Goal: Task Accomplishment & Management: Complete application form

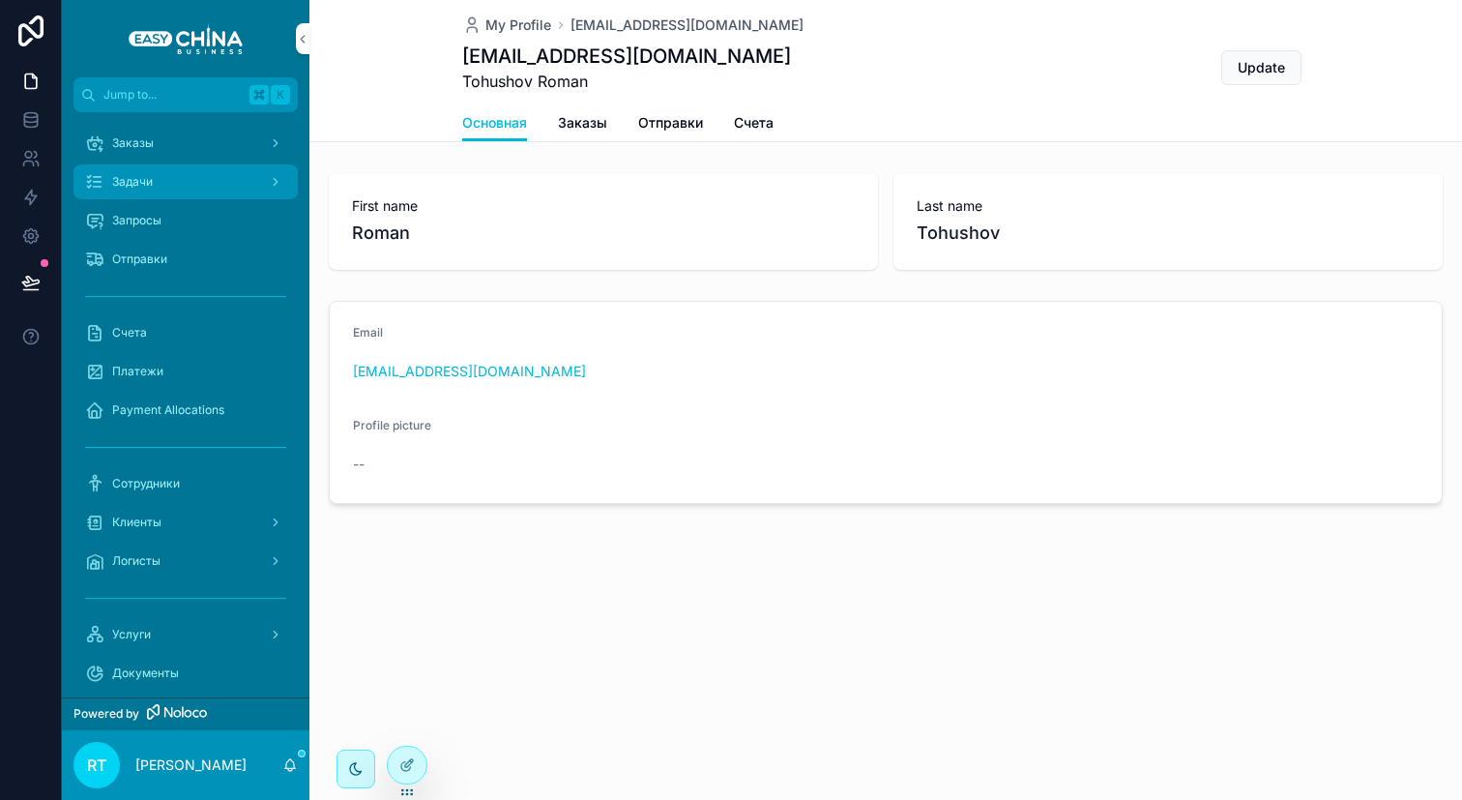
click at [181, 187] on div "Задачи" at bounding box center [185, 181] width 201 height 31
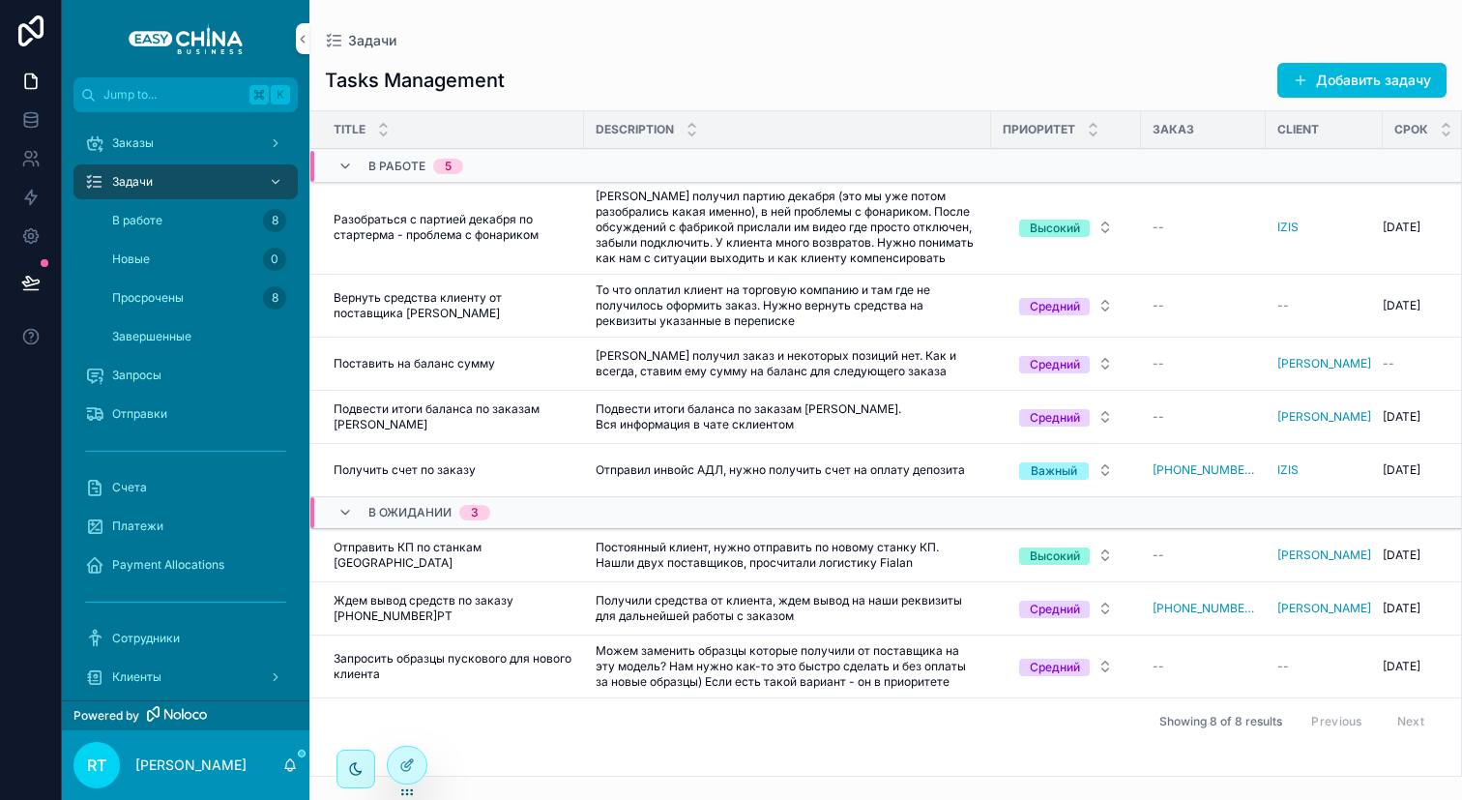
click at [457, 417] on span "Подвести итоги баланса по заказам [PERSON_NAME]" at bounding box center [453, 416] width 239 height 31
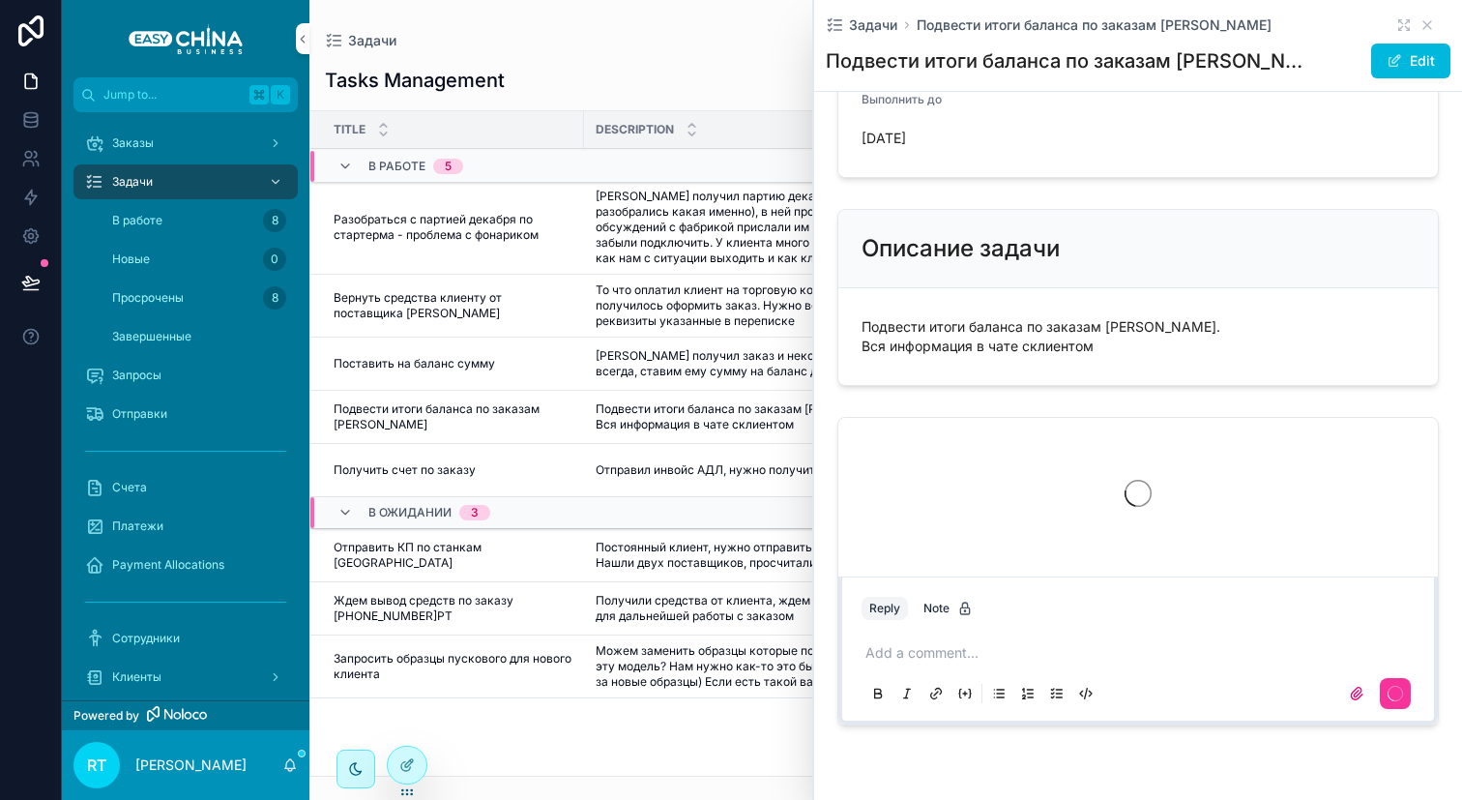
scroll to position [457, 0]
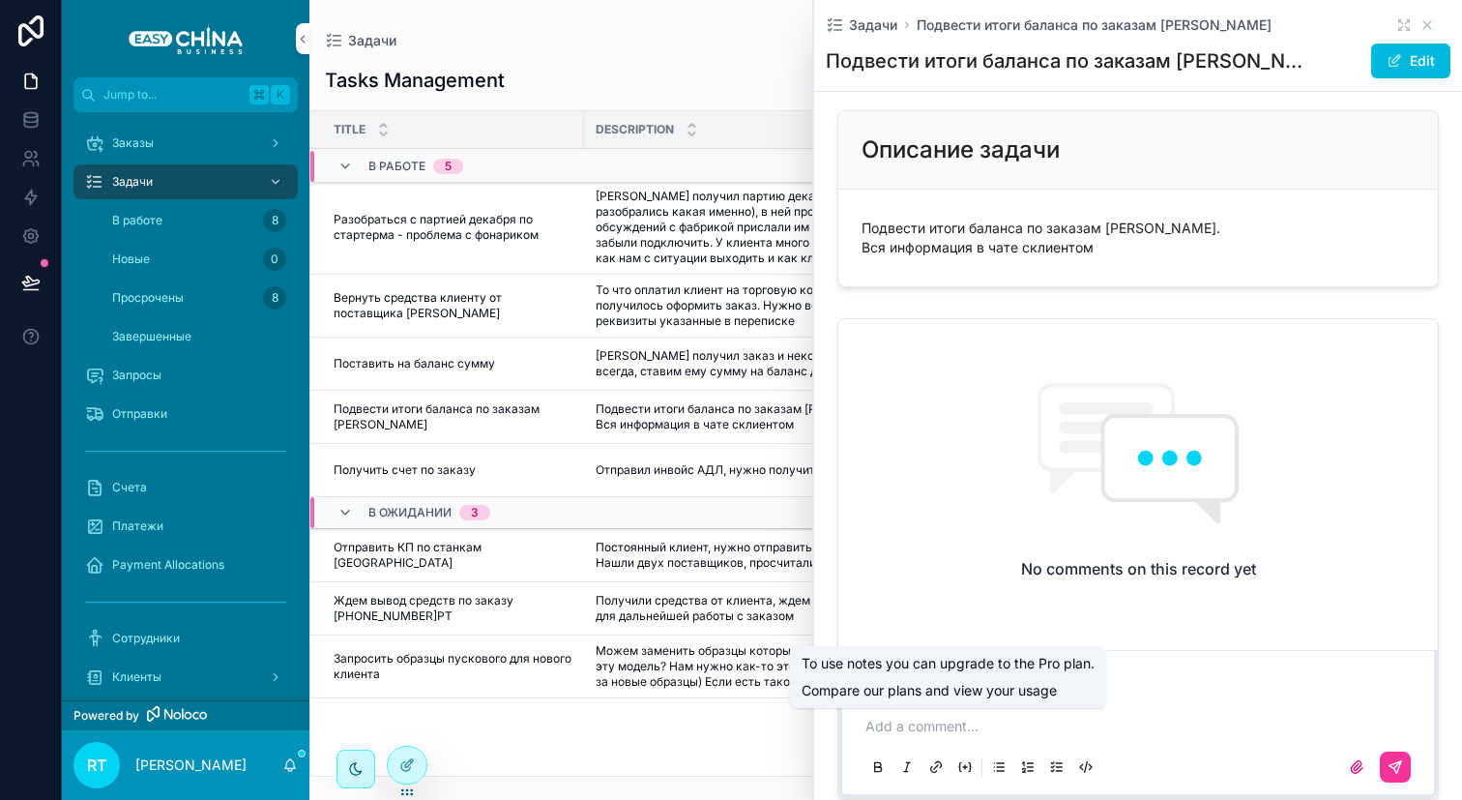
click at [934, 736] on p "scrollable content" at bounding box center [1141, 725] width 553 height 19
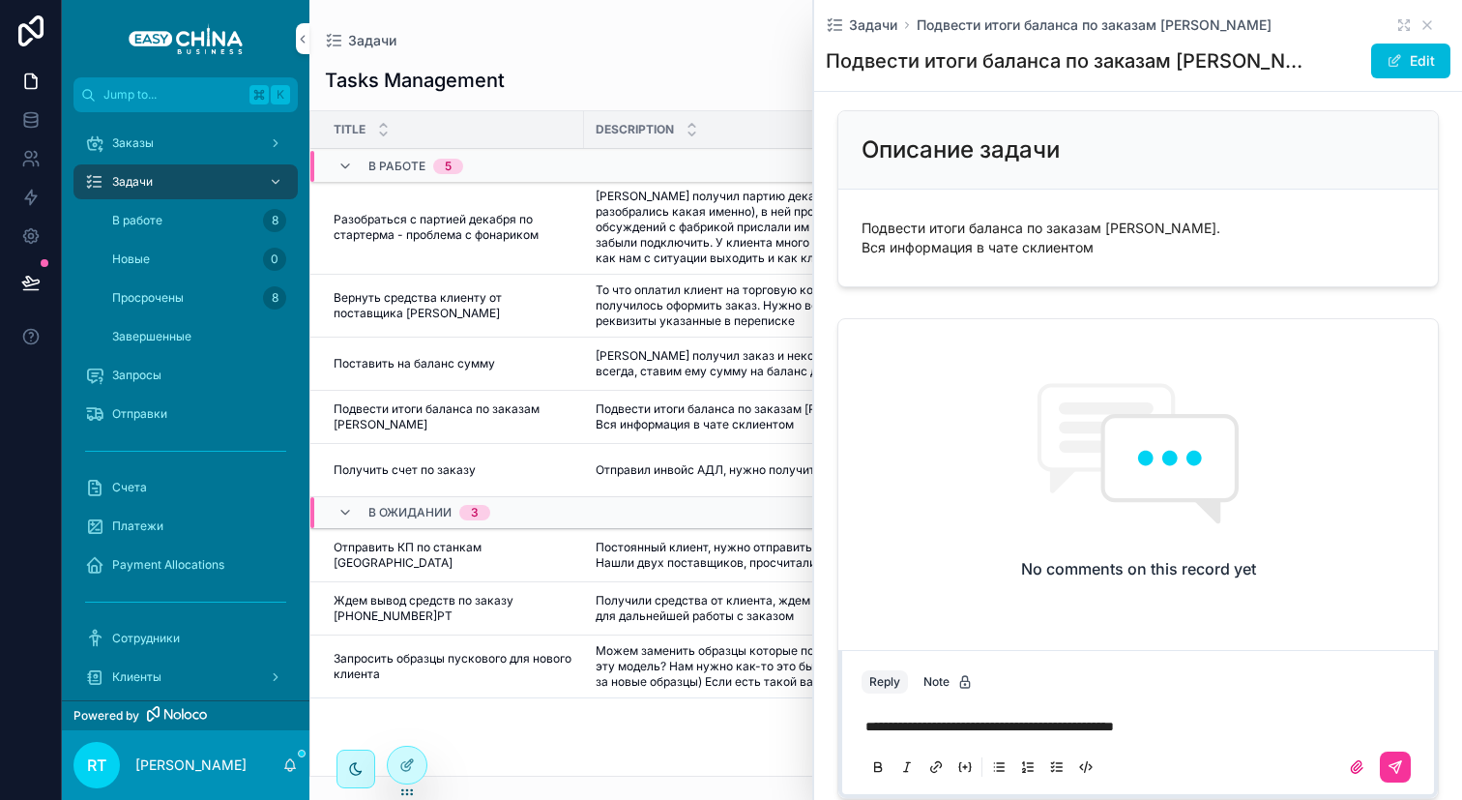
scroll to position [629, 0]
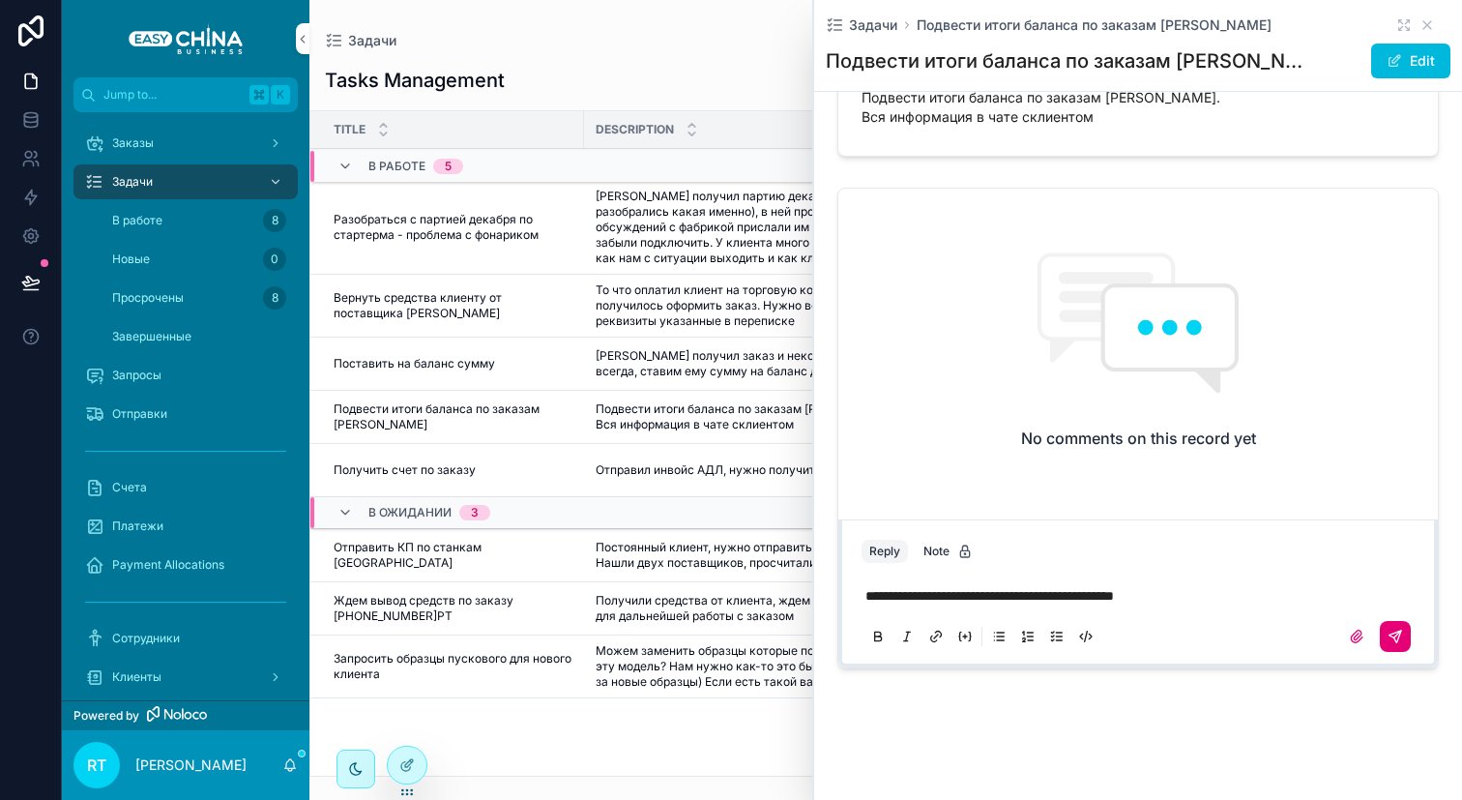
click at [1380, 638] on button "scrollable content" at bounding box center [1395, 636] width 31 height 31
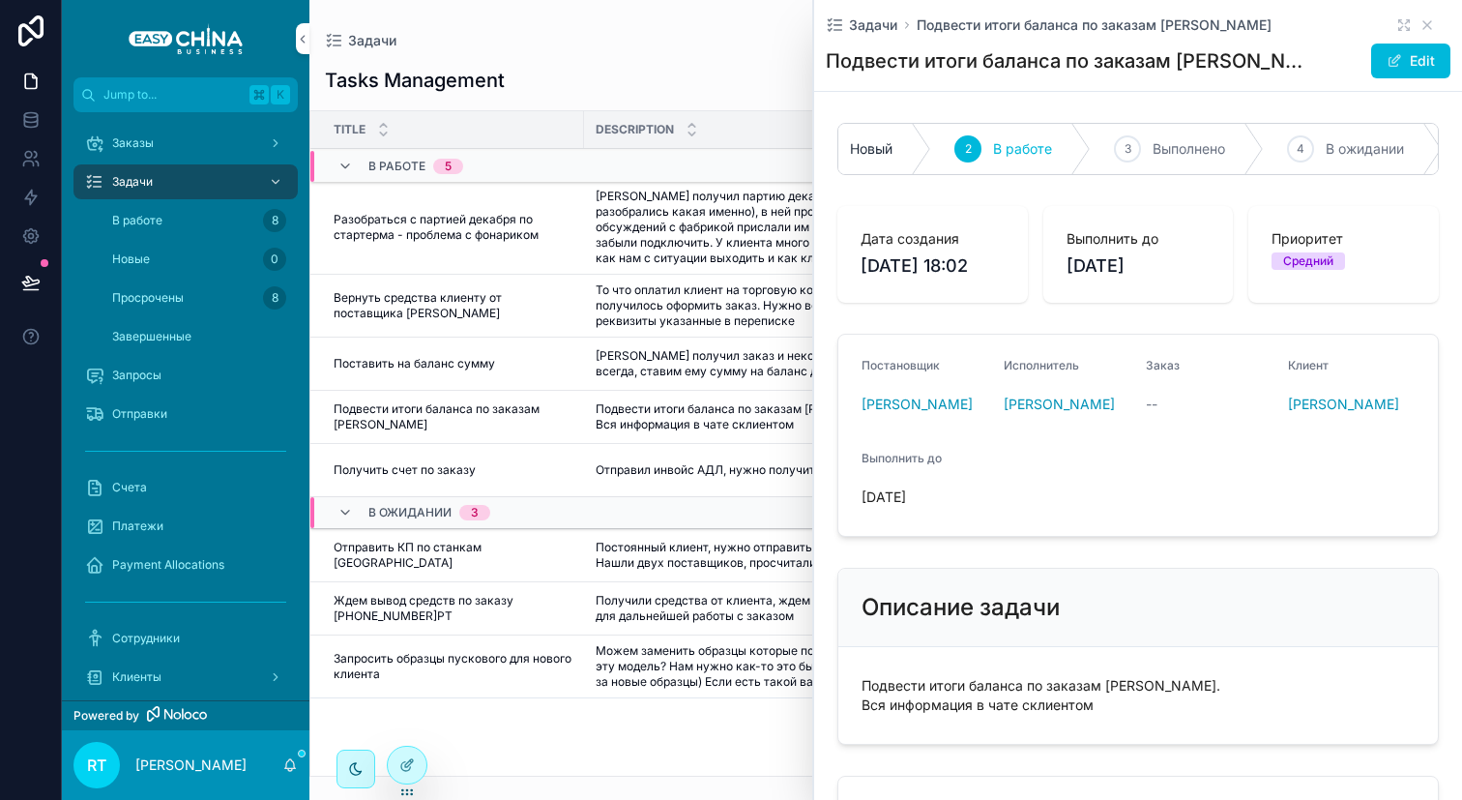
scroll to position [0, 64]
click at [1274, 144] on div "4 В ожидании" at bounding box center [1339, 149] width 179 height 50
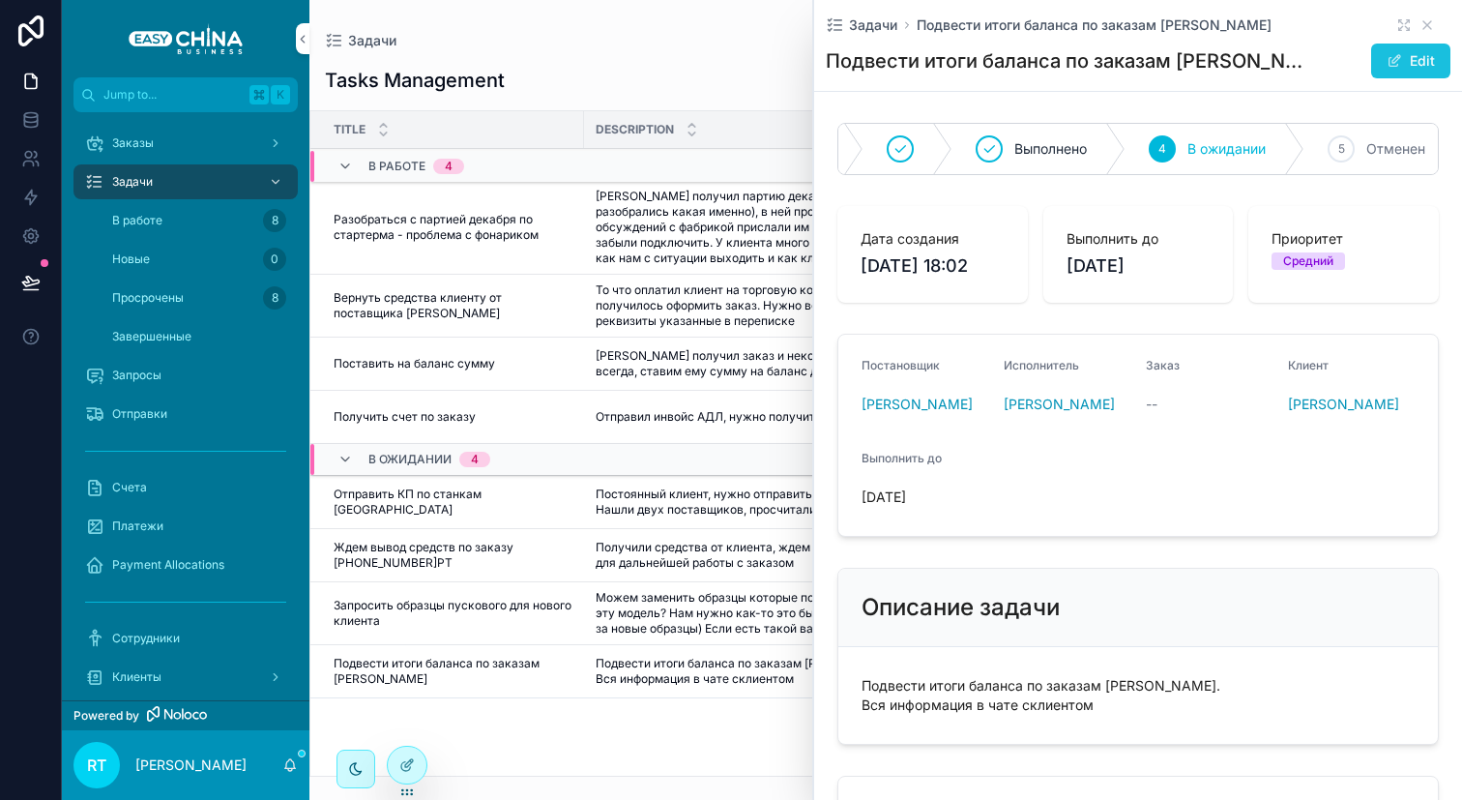
click at [1386, 63] on span "scrollable content" at bounding box center [1393, 60] width 15 height 15
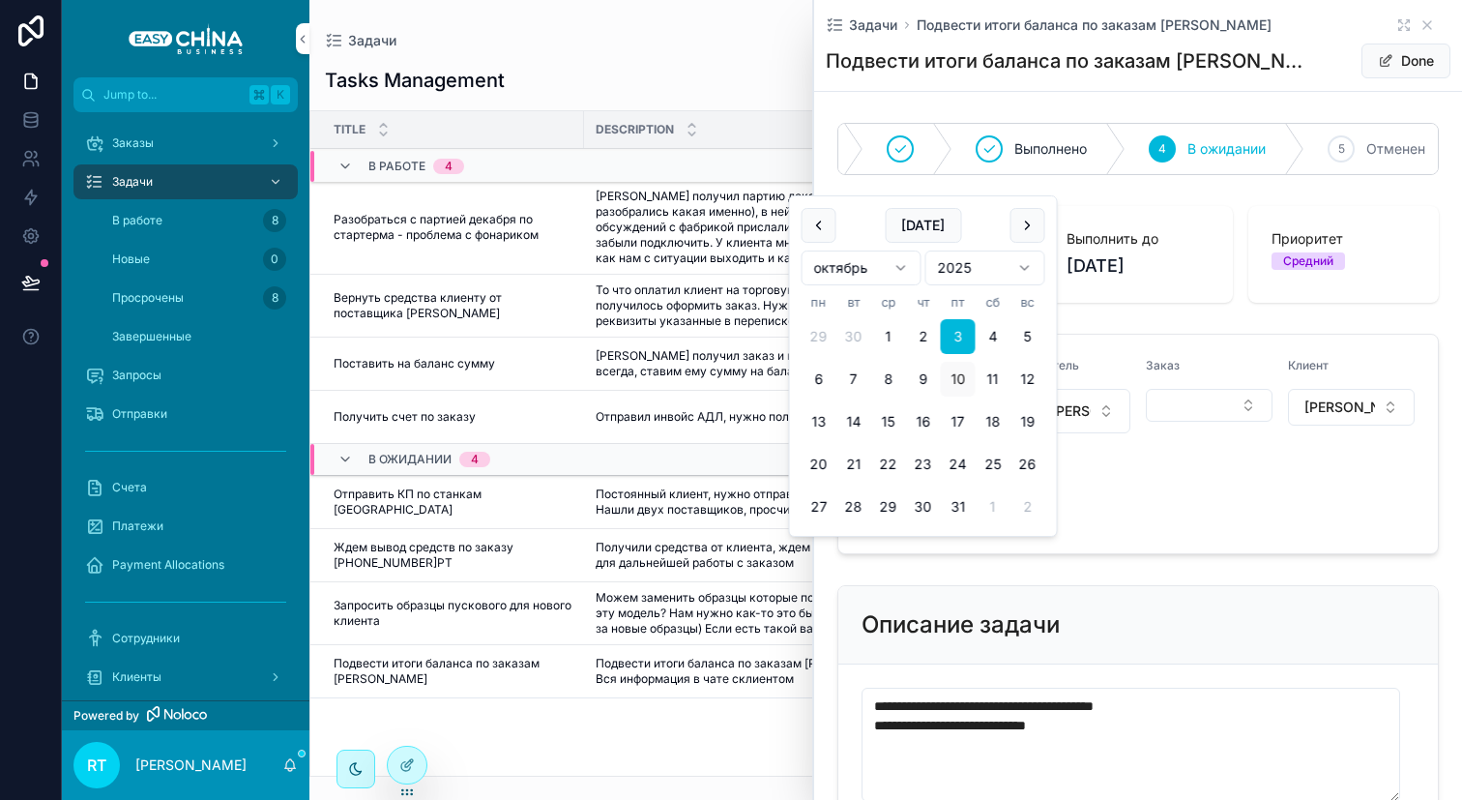
drag, startPoint x: 889, startPoint y: 553, endPoint x: 850, endPoint y: 553, distance: 39.6
click at [850, 553] on form "**********" at bounding box center [1137, 444] width 599 height 219
click at [945, 423] on button "17" at bounding box center [958, 421] width 35 height 35
type input "**********"
click at [1046, 553] on form "**********" at bounding box center [1137, 444] width 599 height 219
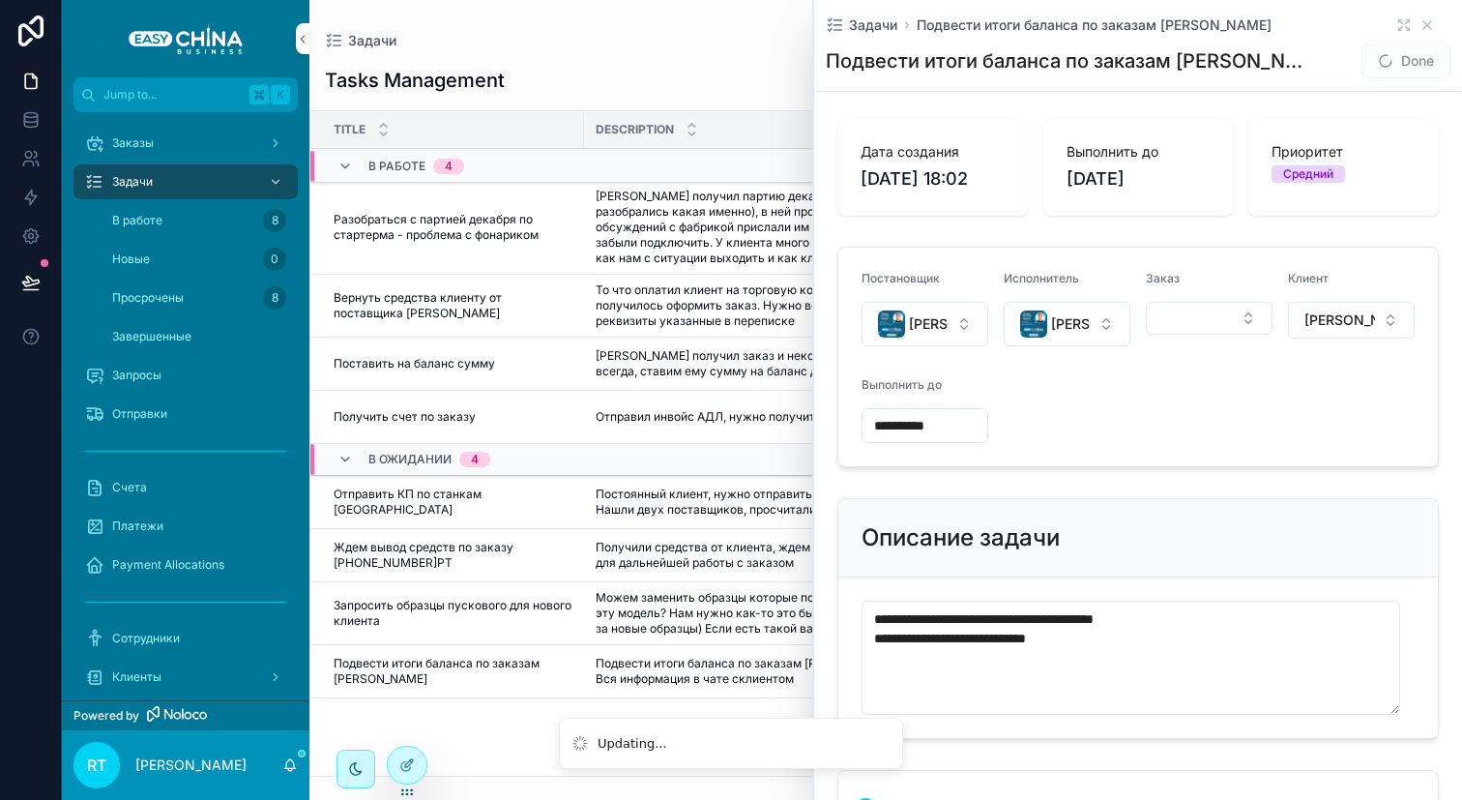
scroll to position [0, 0]
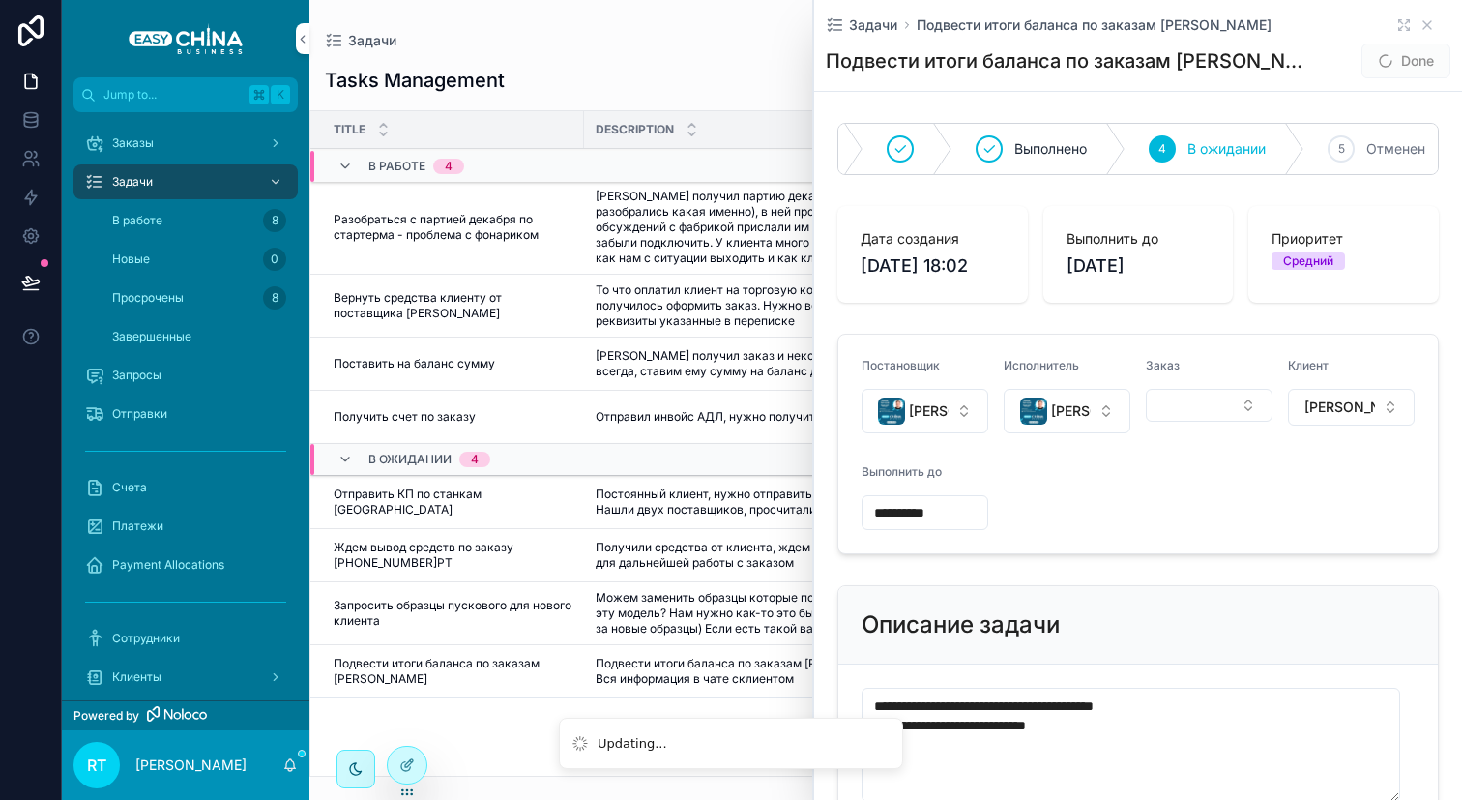
click at [1399, 57] on span "Done" at bounding box center [1405, 61] width 89 height 35
click at [1381, 71] on button "Done" at bounding box center [1405, 61] width 89 height 35
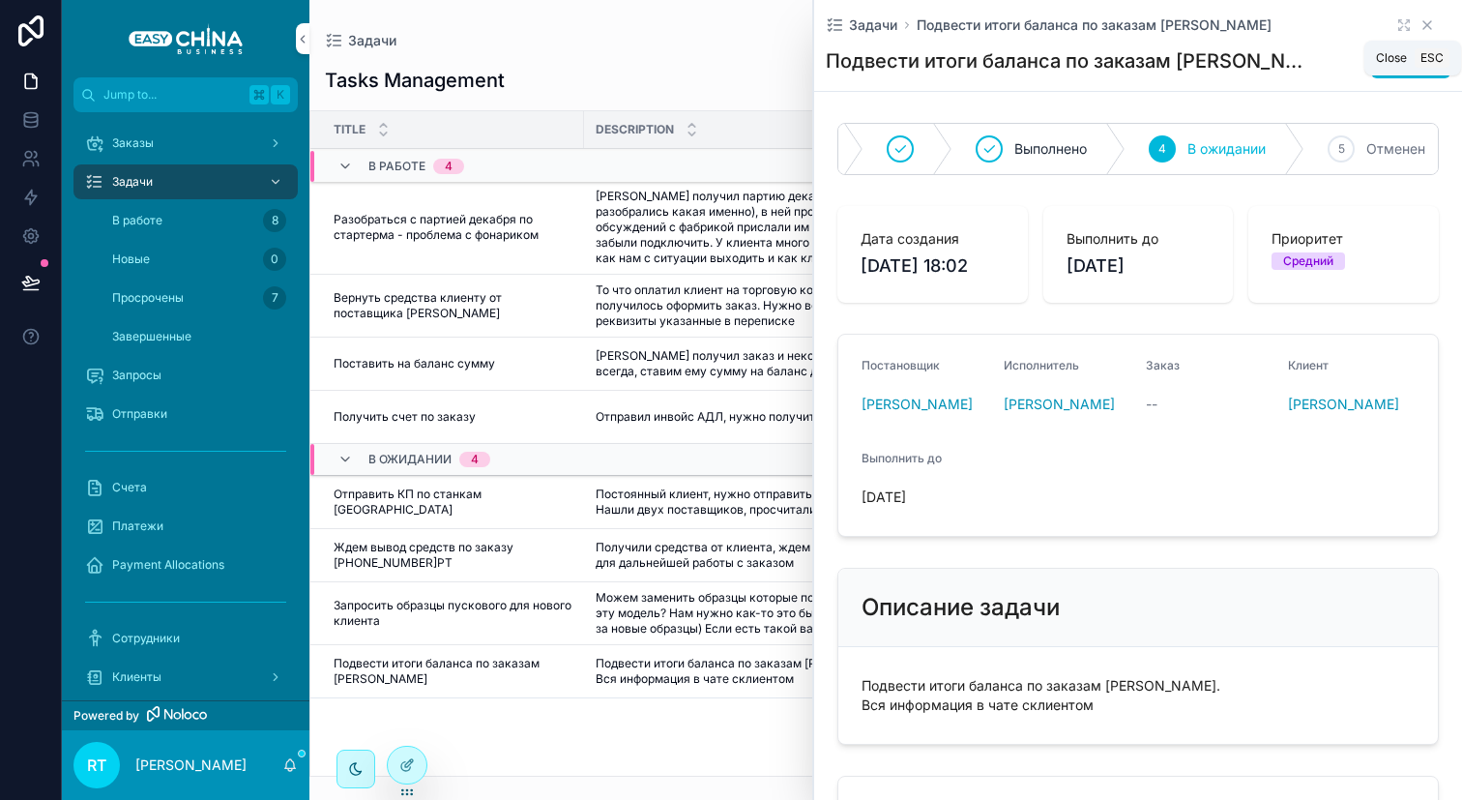
click at [1423, 26] on icon "scrollable content" at bounding box center [1427, 25] width 8 height 8
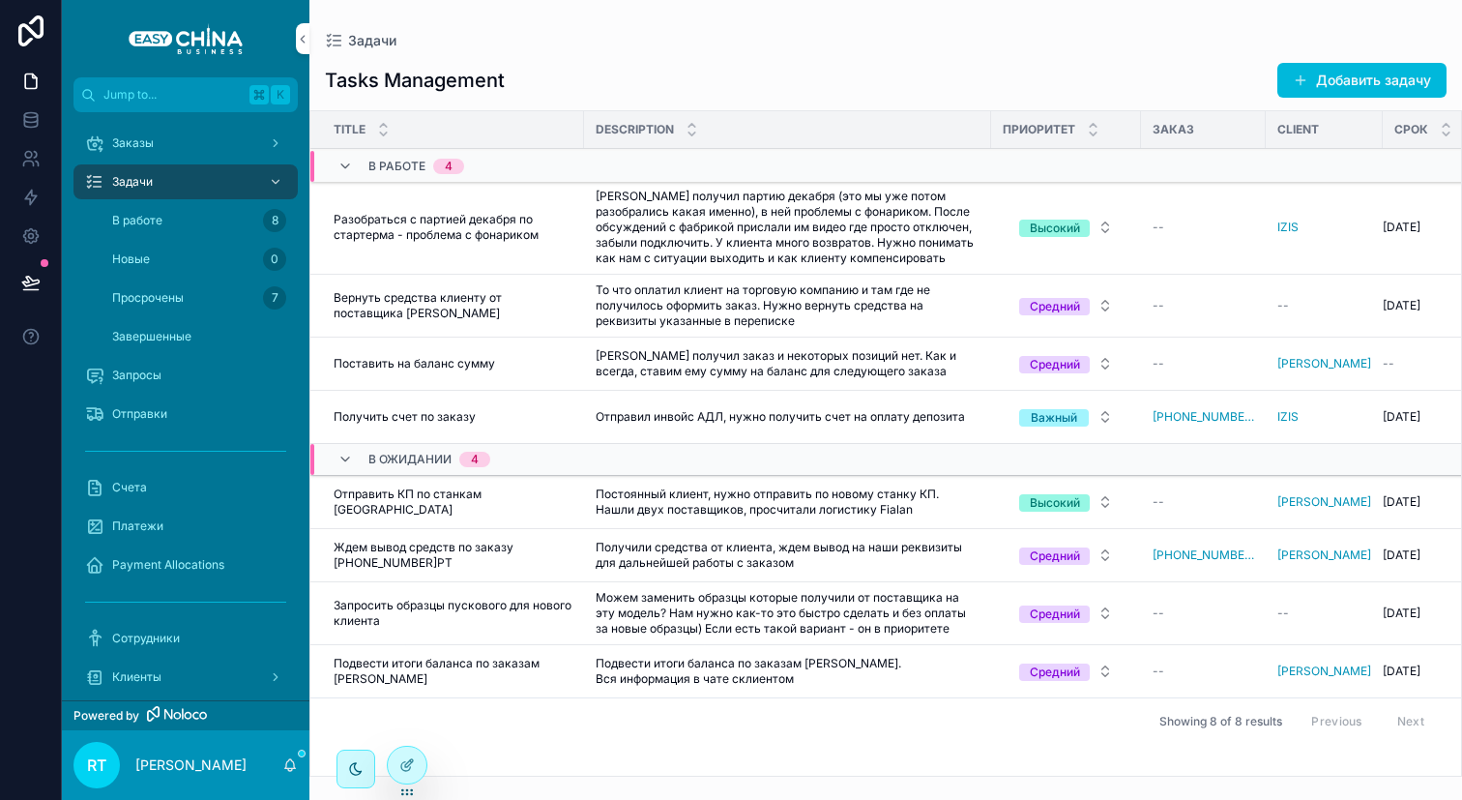
click at [443, 366] on span "Поставить на баланс сумму" at bounding box center [414, 363] width 161 height 15
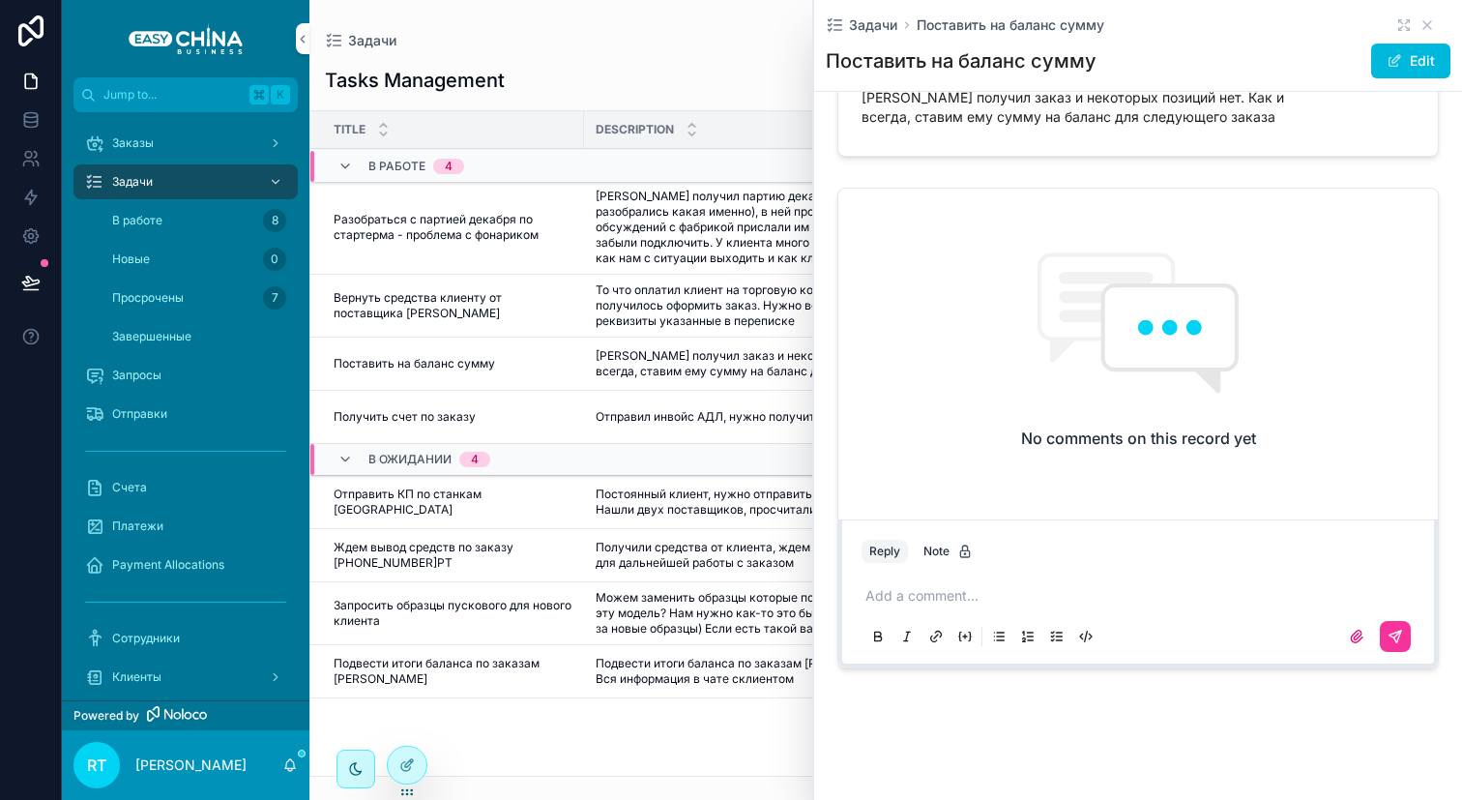
scroll to position [629, 0]
click at [974, 576] on div "Add a comment..." at bounding box center [1137, 614] width 553 height 81
click at [964, 587] on p "scrollable content" at bounding box center [1141, 595] width 553 height 19
click at [1380, 641] on button "scrollable content" at bounding box center [1395, 636] width 31 height 31
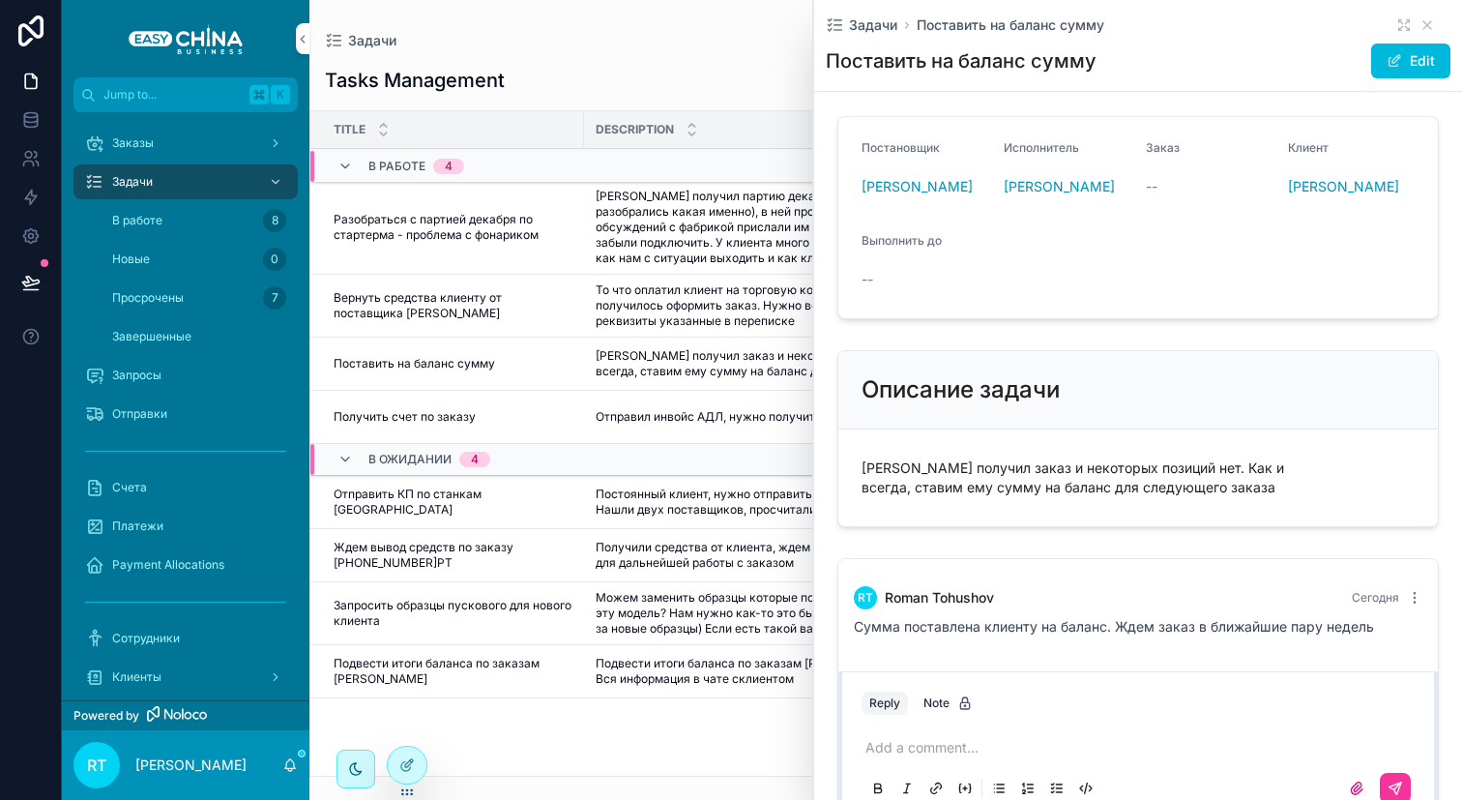
scroll to position [0, 0]
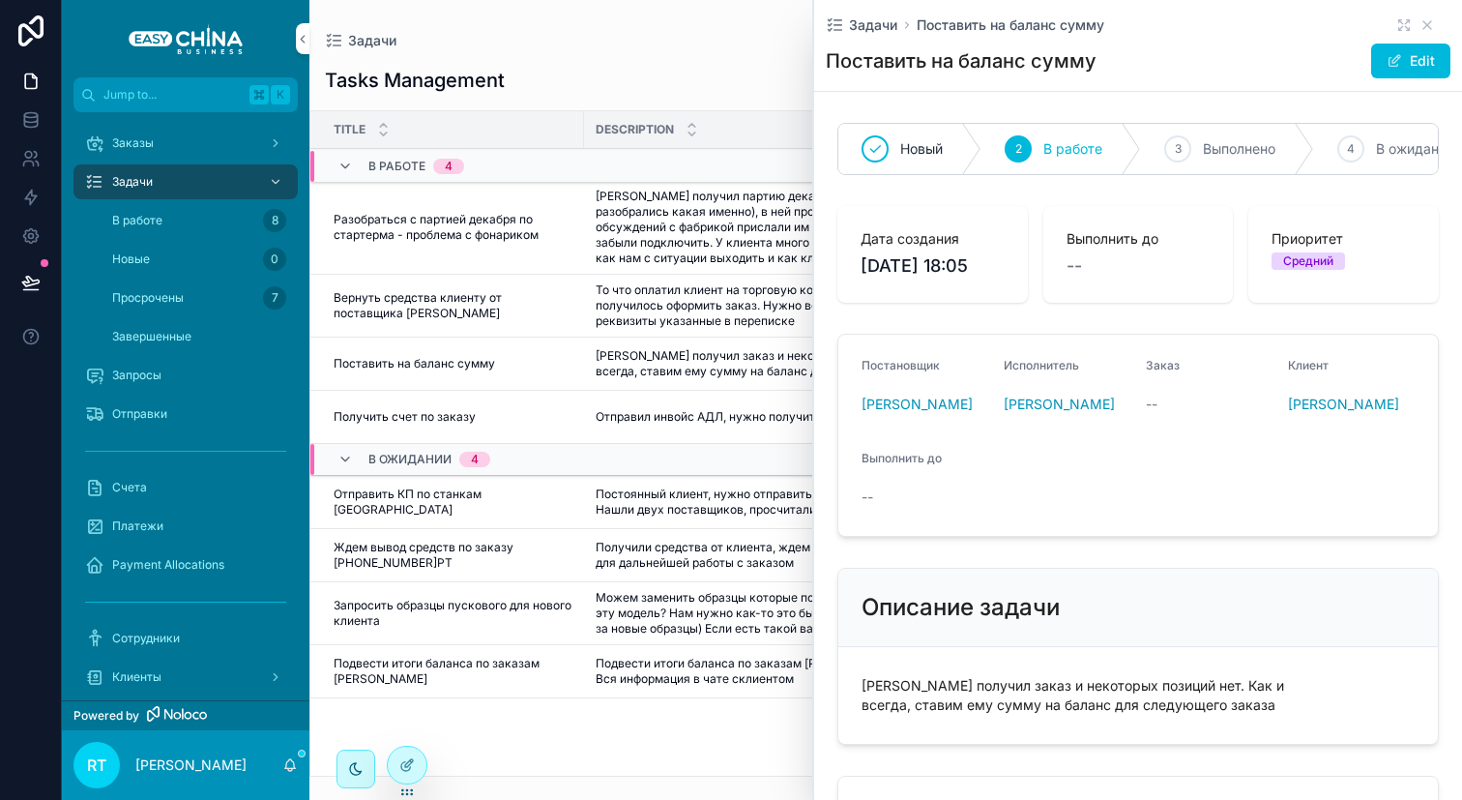
click at [1247, 158] on span "Выполнено" at bounding box center [1239, 148] width 73 height 19
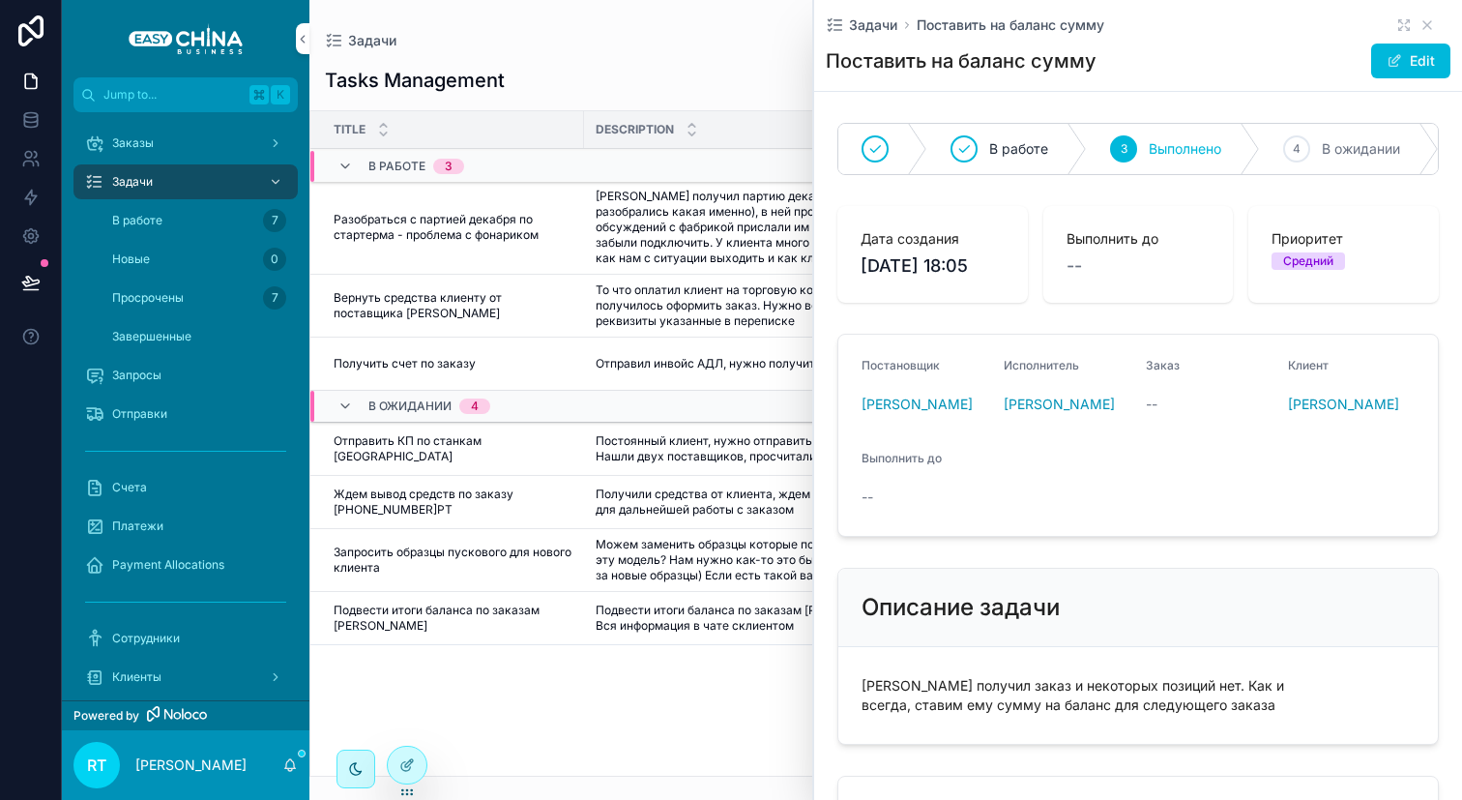
click at [736, 64] on div "Tasks Management Добавить задачу" at bounding box center [886, 80] width 1122 height 37
click at [1419, 21] on icon "scrollable content" at bounding box center [1426, 24] width 15 height 15
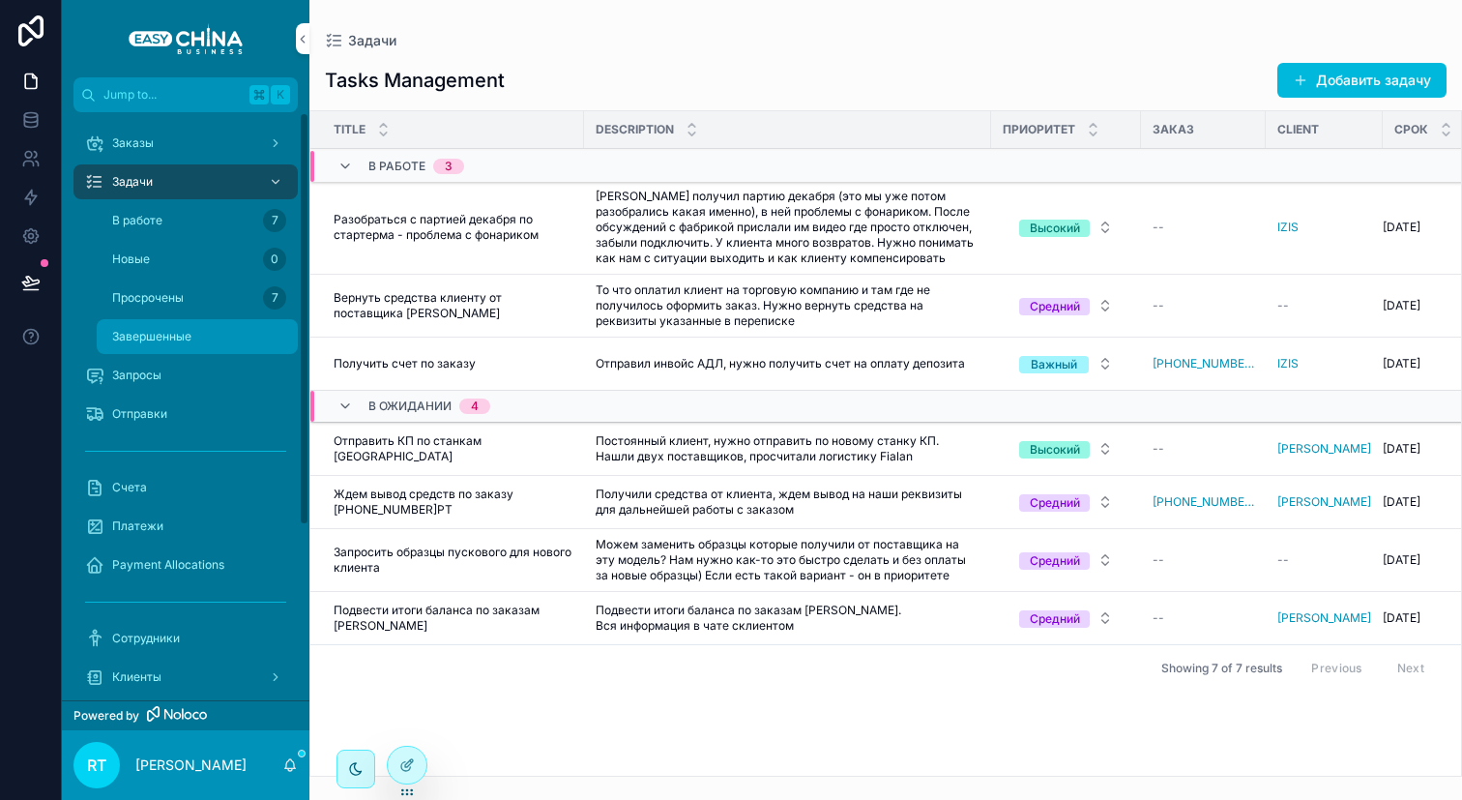
click at [133, 331] on span "Завершенные" at bounding box center [151, 336] width 79 height 15
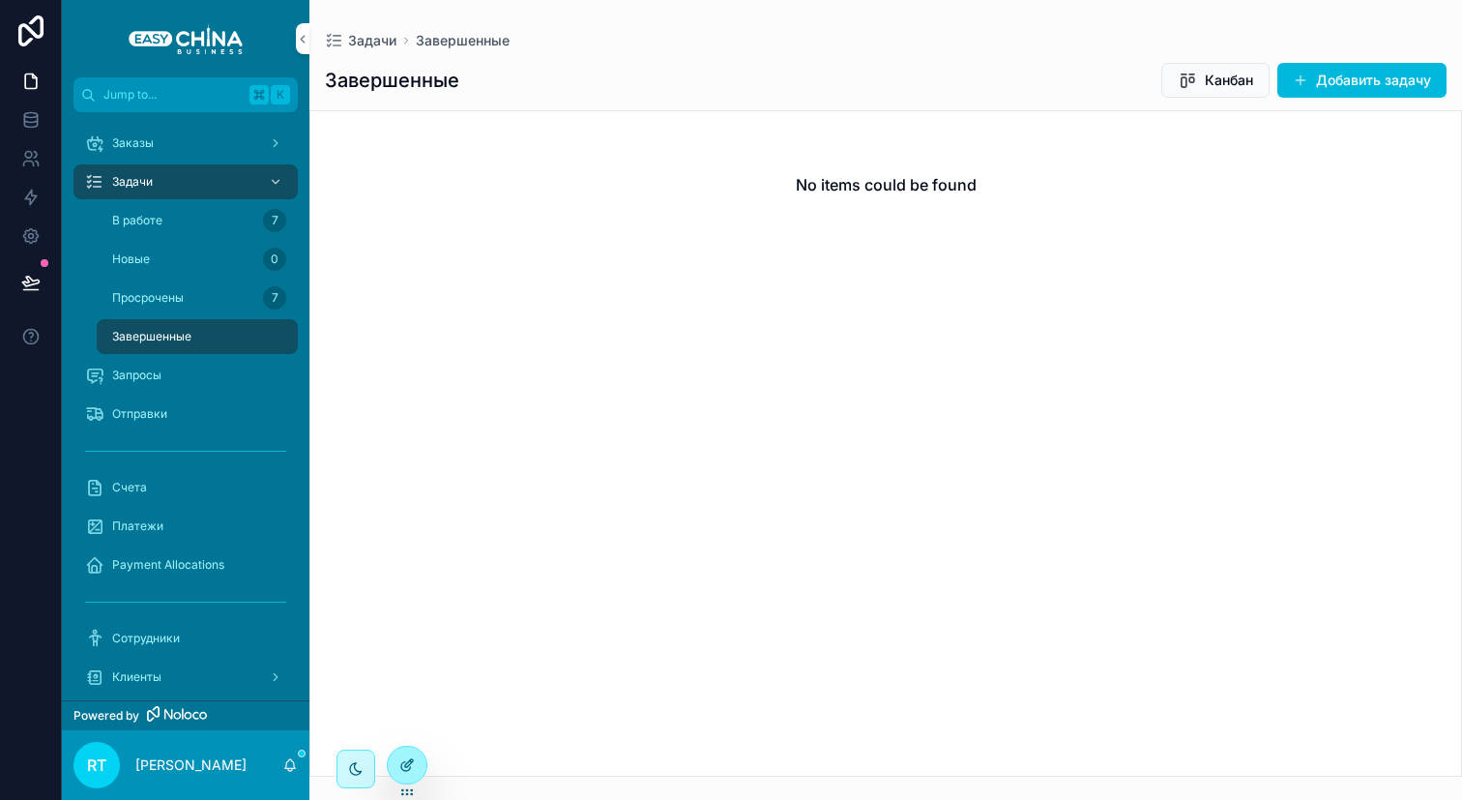
click at [398, 765] on div at bounding box center [407, 764] width 39 height 37
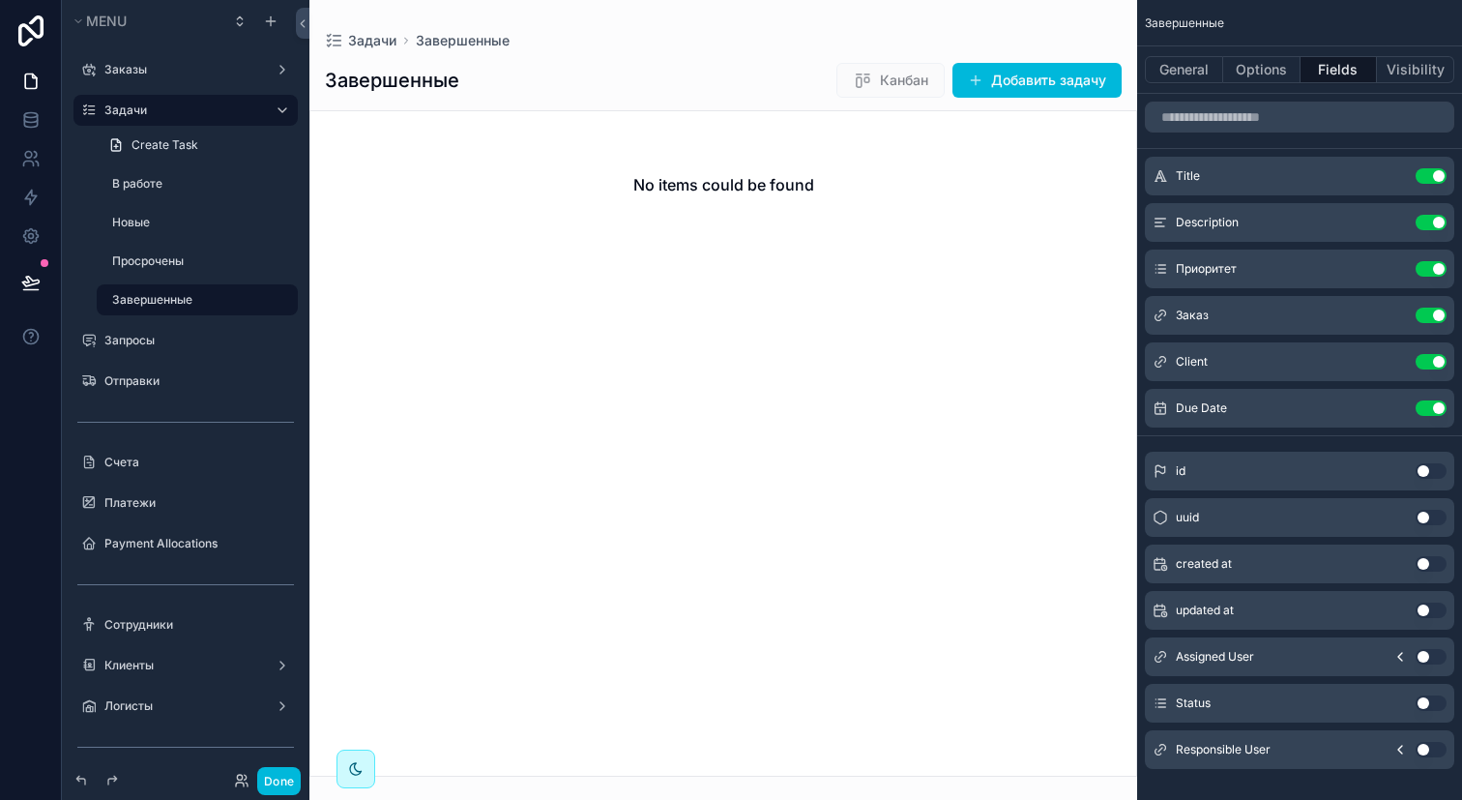
click at [957, 162] on div "scrollable content" at bounding box center [723, 400] width 828 height 800
click at [1174, 76] on button "General" at bounding box center [1184, 69] width 78 height 27
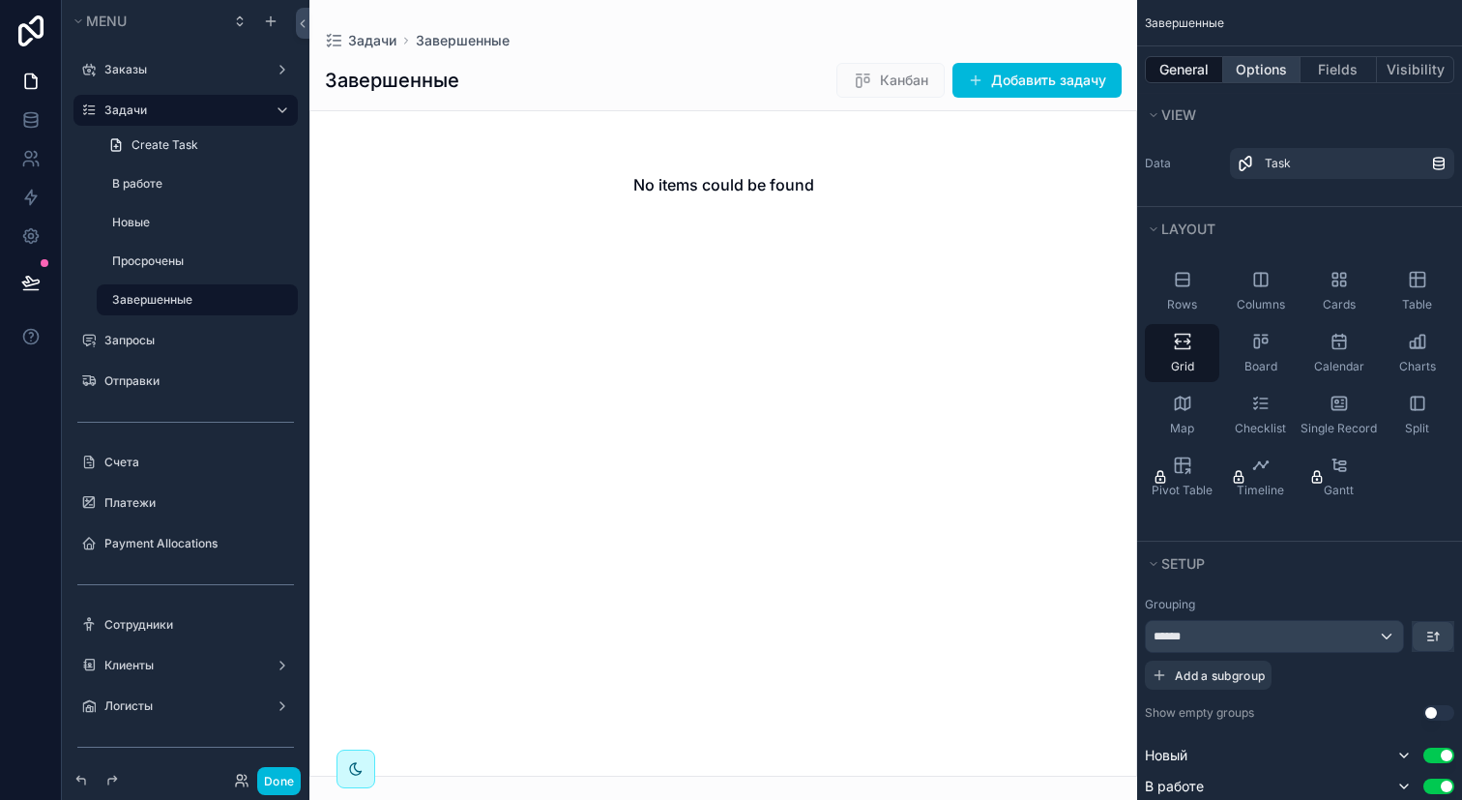
click at [1253, 74] on button "Options" at bounding box center [1261, 69] width 77 height 27
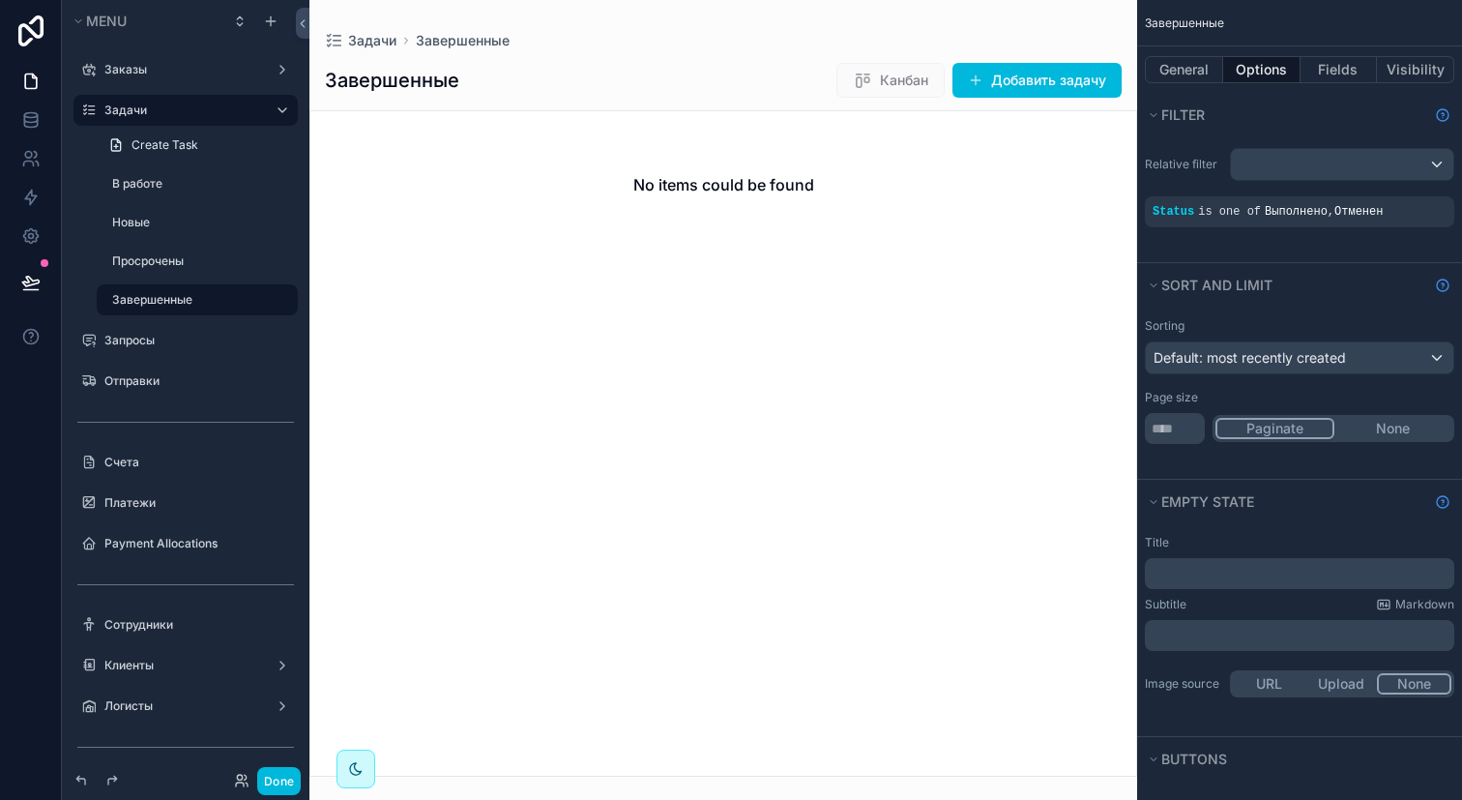
click at [0, 0] on icon "scrollable content" at bounding box center [0, 0] width 0 height 0
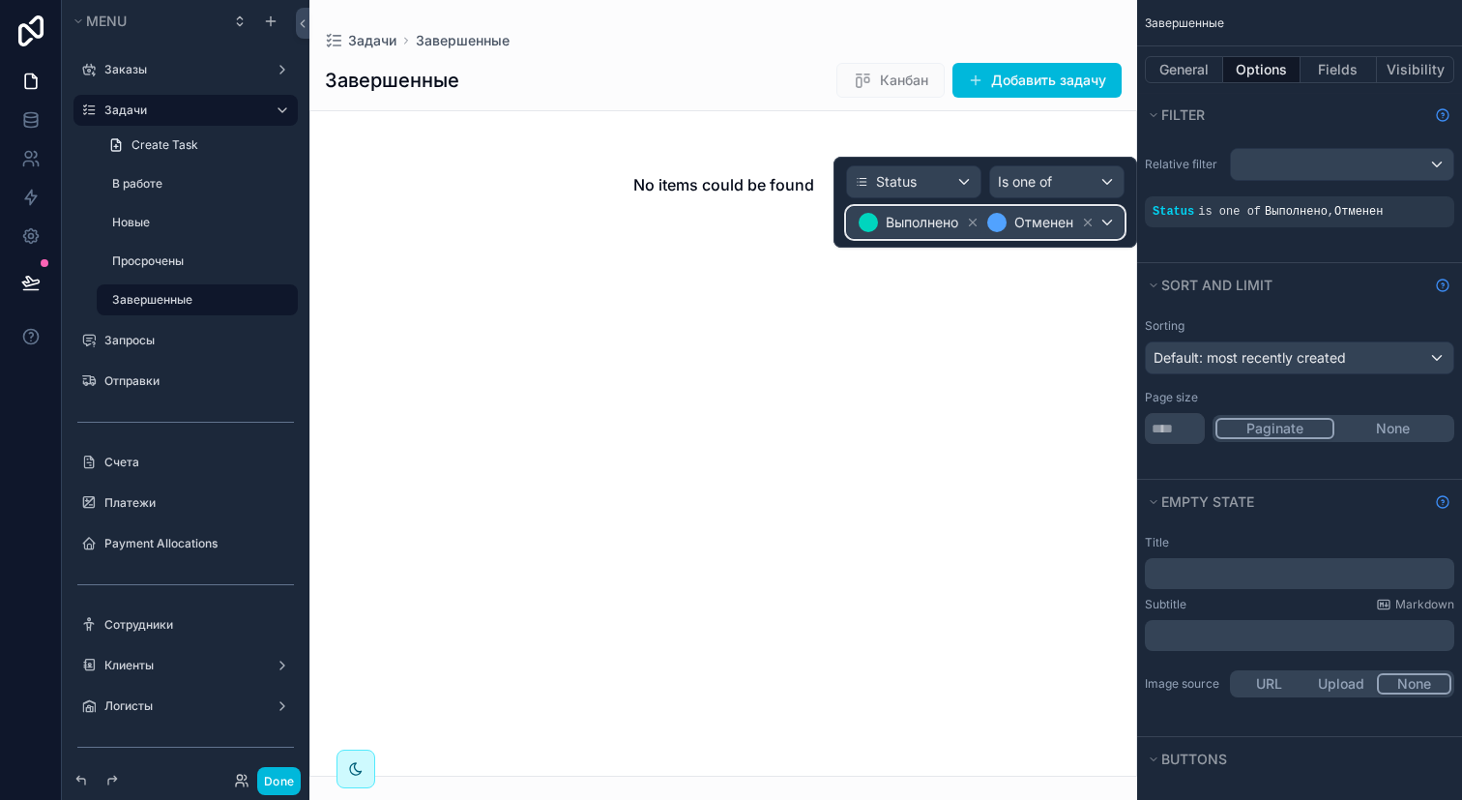
click at [961, 232] on div "Выполнено" at bounding box center [919, 222] width 125 height 23
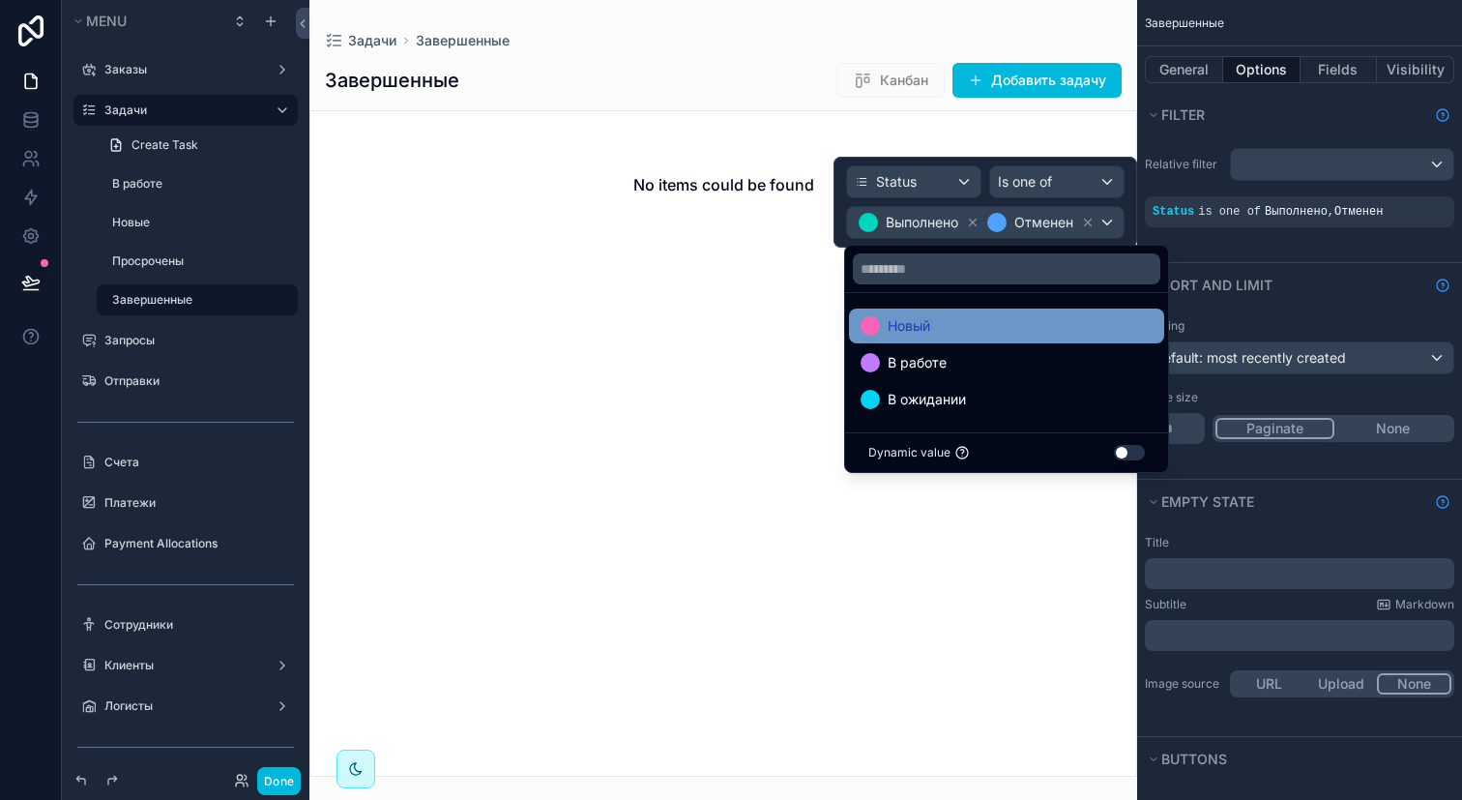
click at [984, 335] on div "Новый" at bounding box center [1006, 325] width 292 height 23
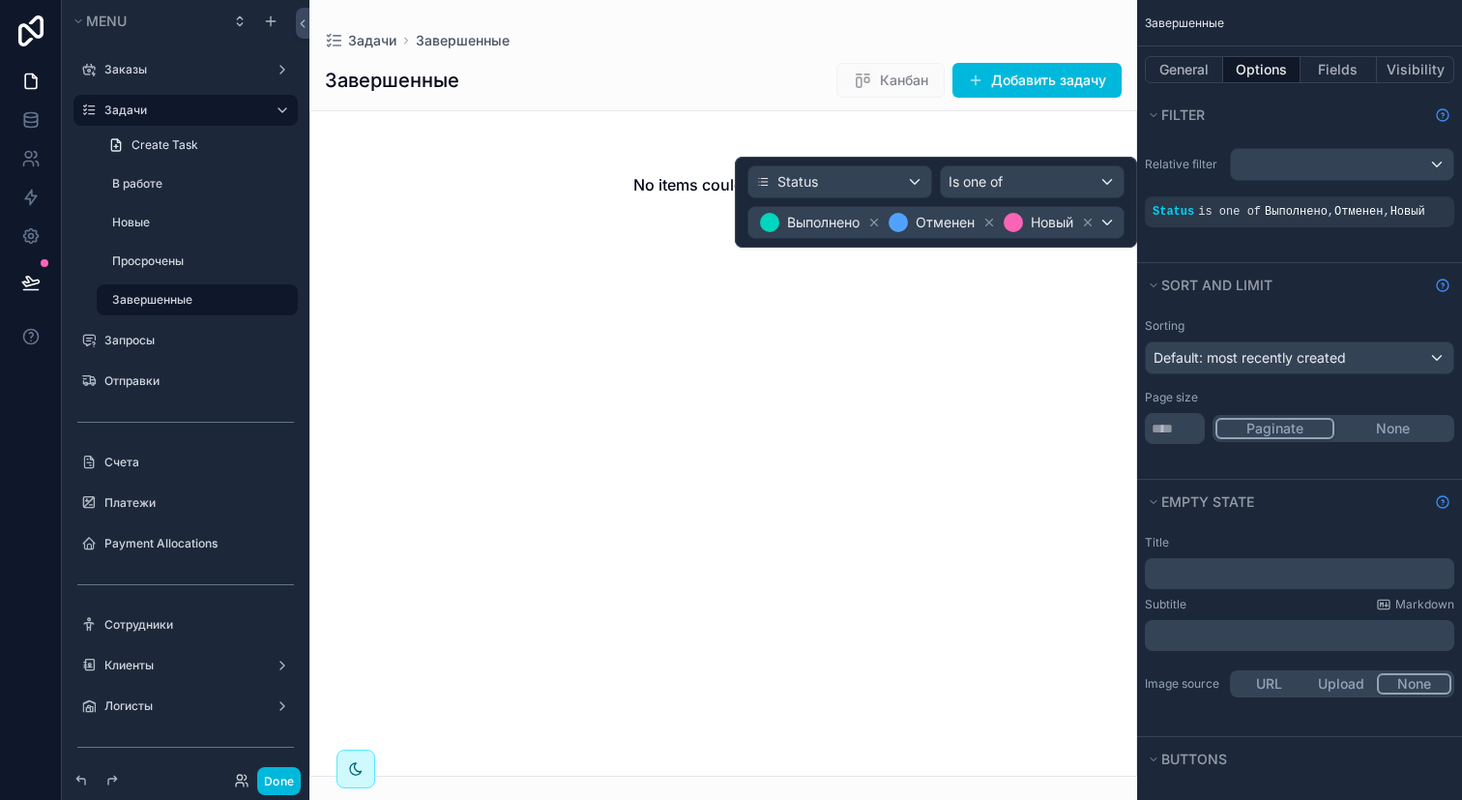
click at [1087, 220] on icon at bounding box center [1088, 223] width 14 height 14
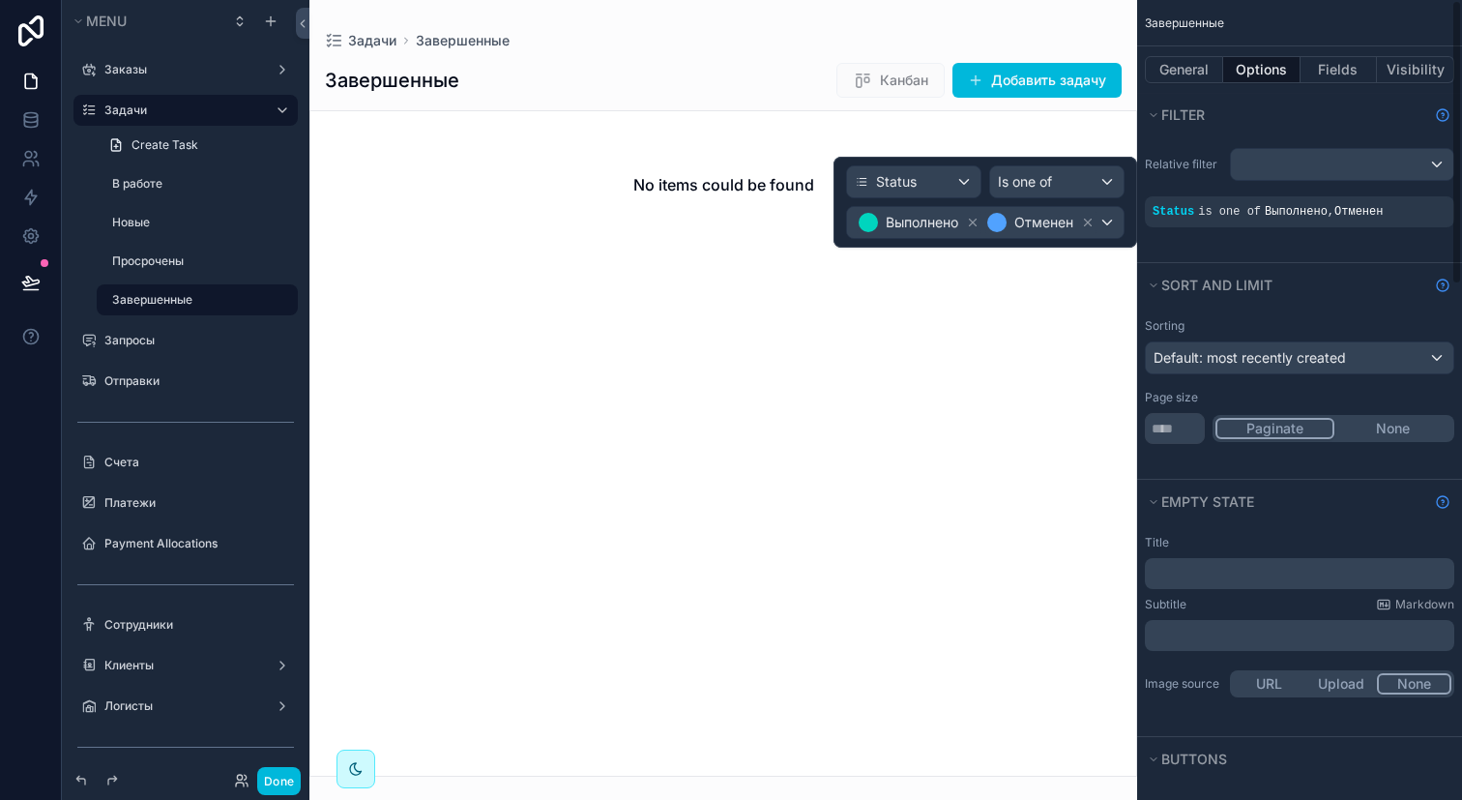
click at [1043, 394] on div "No items could be found" at bounding box center [723, 443] width 828 height 666
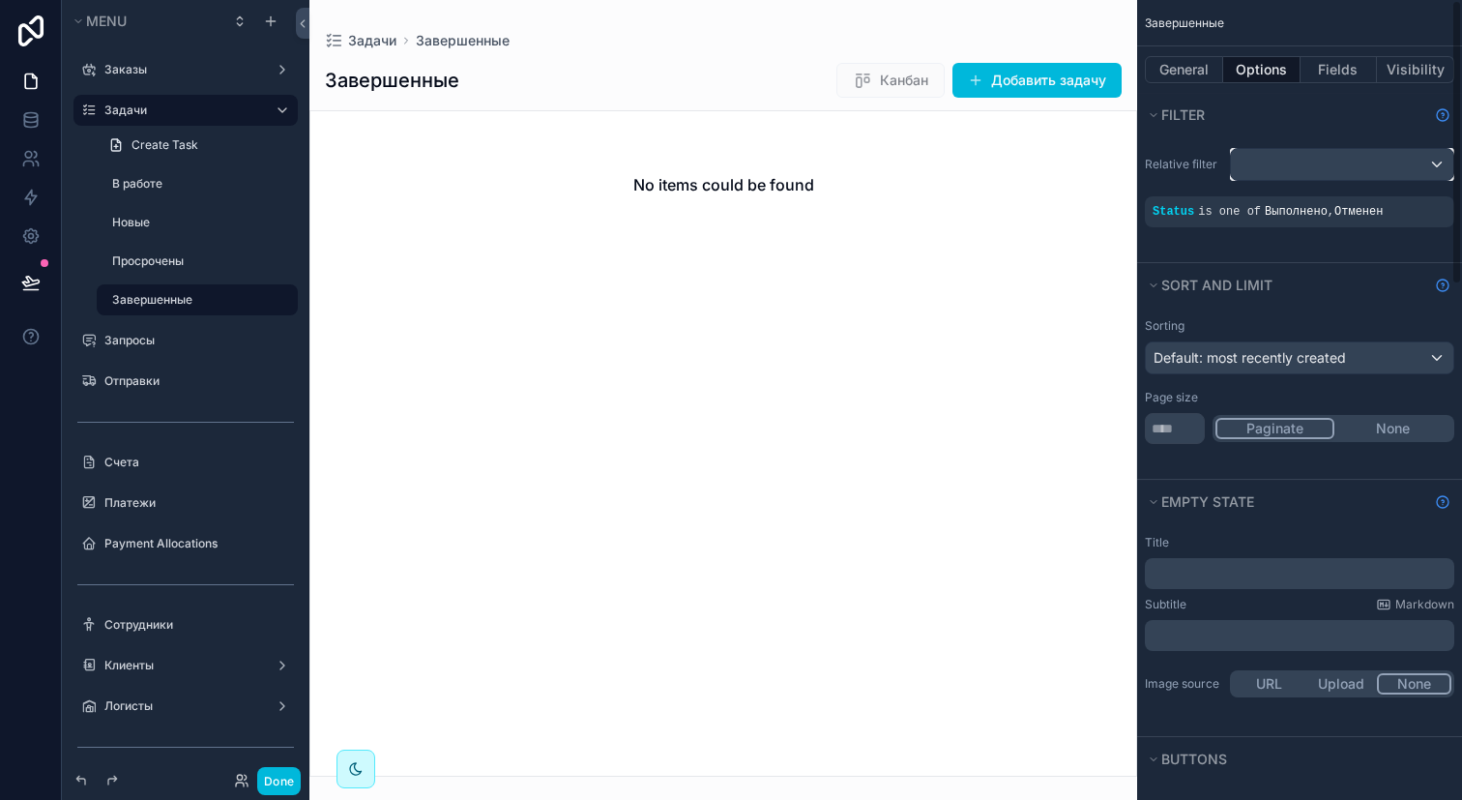
click at [1303, 167] on div "scrollable content" at bounding box center [1342, 164] width 222 height 31
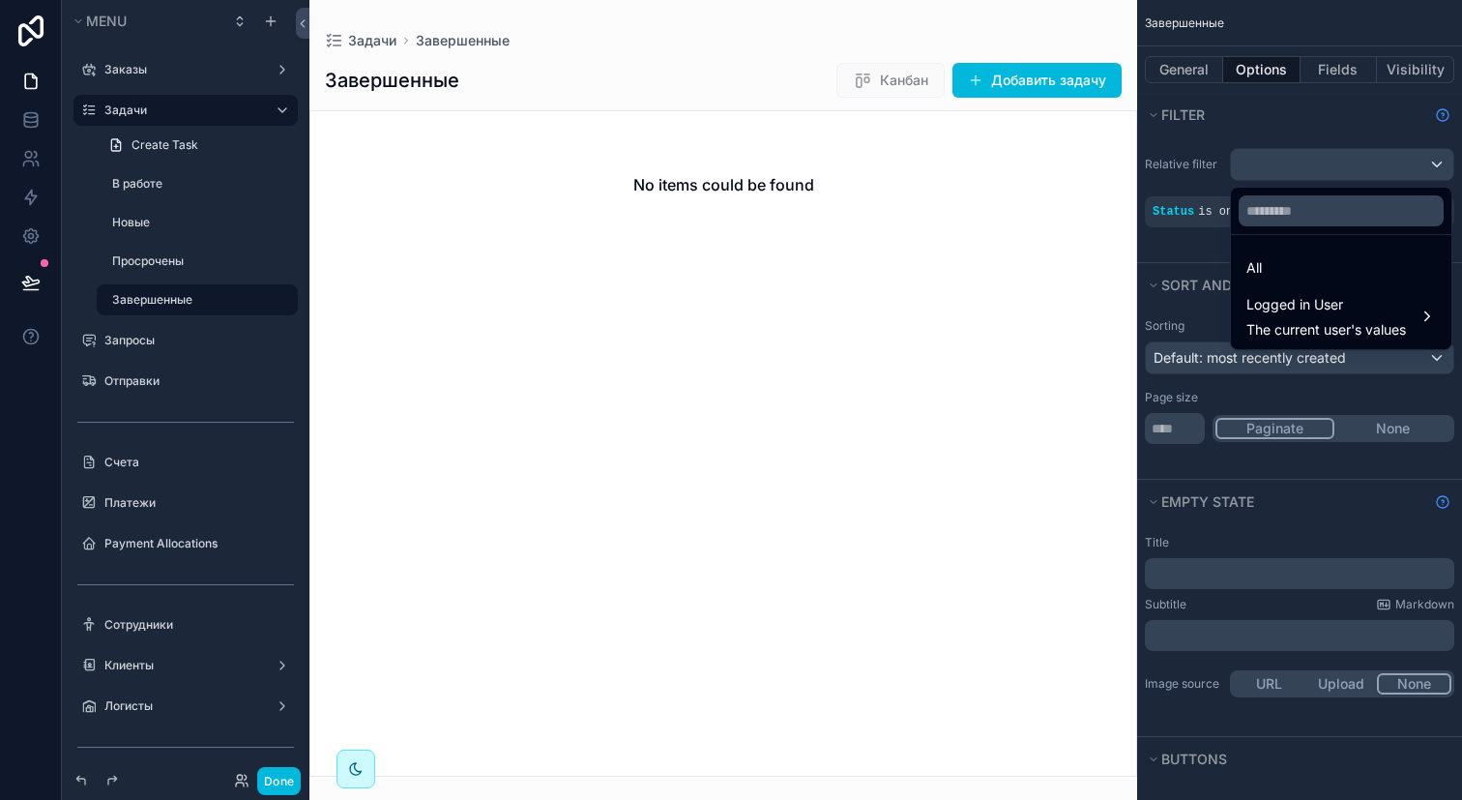
click at [1303, 167] on div "scrollable content" at bounding box center [731, 400] width 1462 height 800
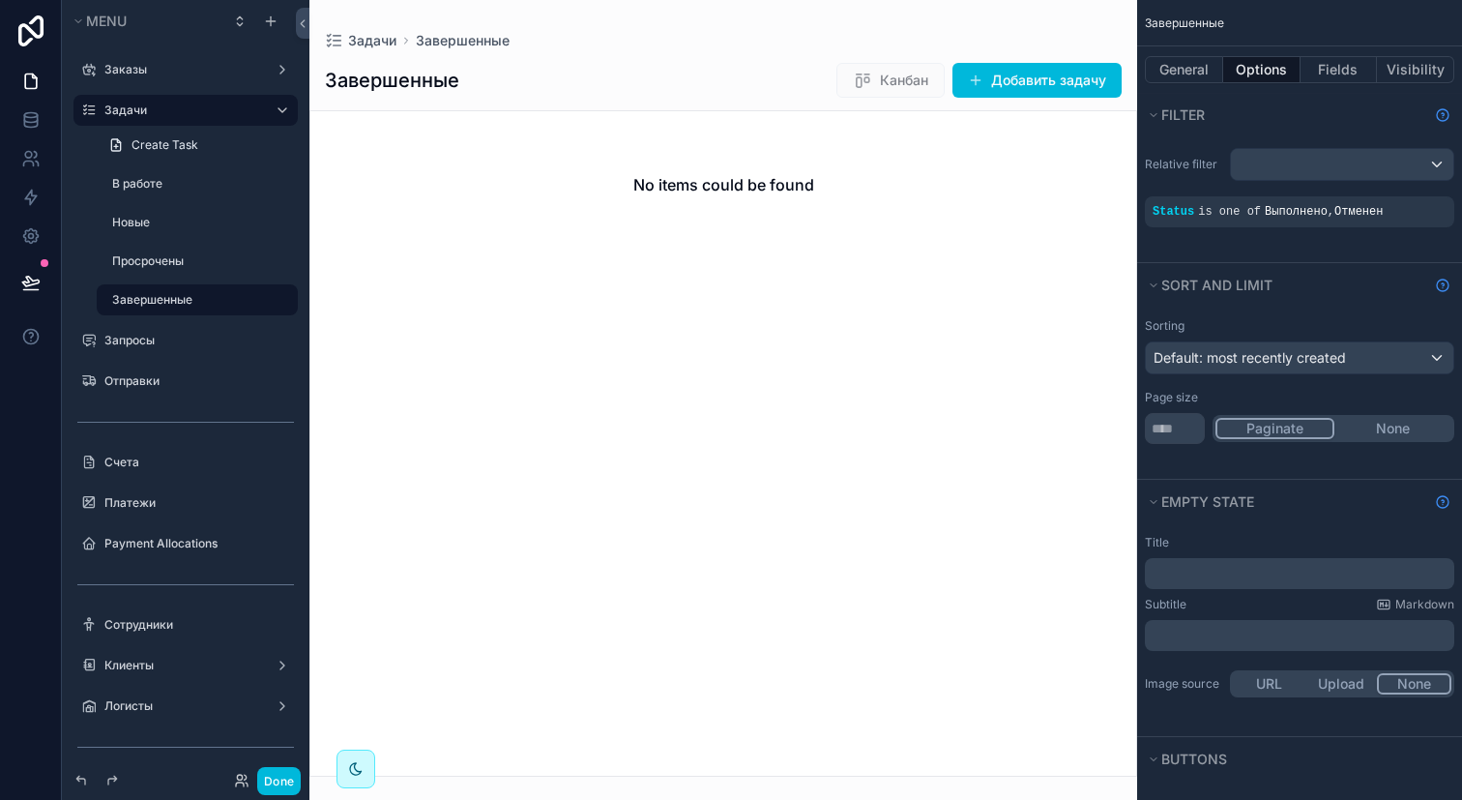
click at [1357, 229] on div "Relative filter Status is one of Выполнено , Отменен" at bounding box center [1299, 187] width 325 height 95
click at [1357, 226] on div "Status is one of Выполнено , Отменен" at bounding box center [1299, 211] width 309 height 31
click at [1177, 56] on button "General" at bounding box center [1184, 69] width 78 height 27
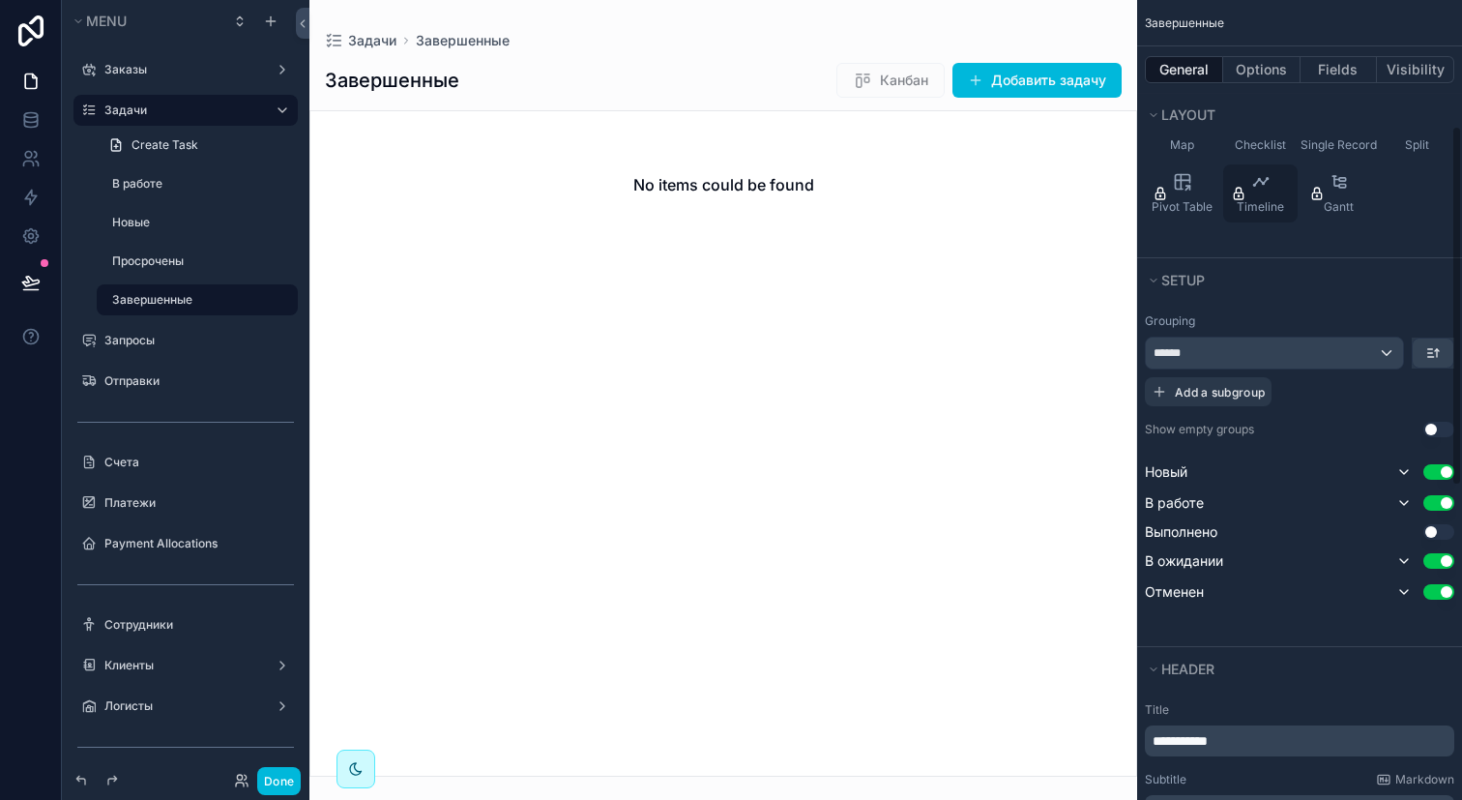
scroll to position [297, 0]
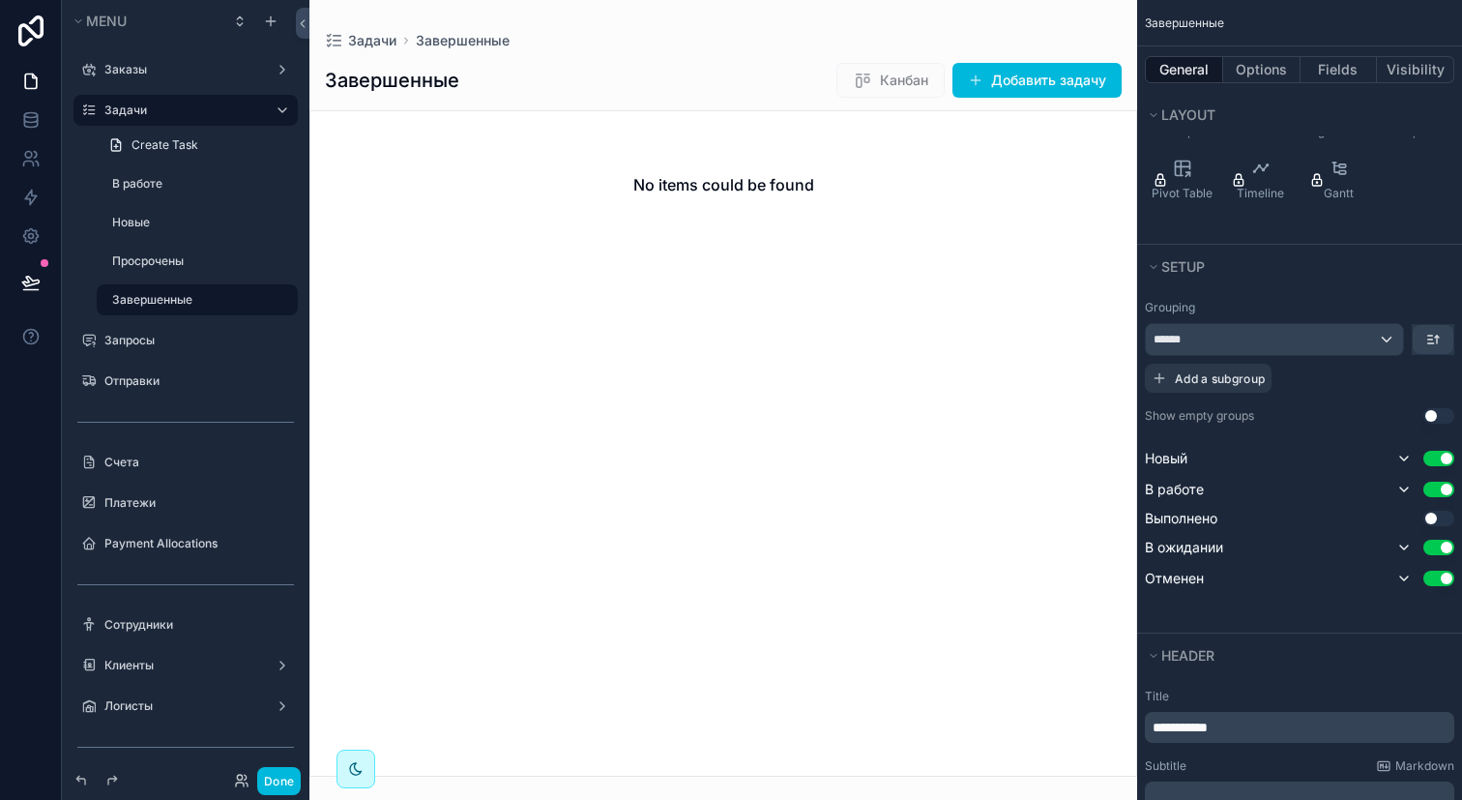
click at [1430, 455] on button "Use setting" at bounding box center [1438, 458] width 31 height 15
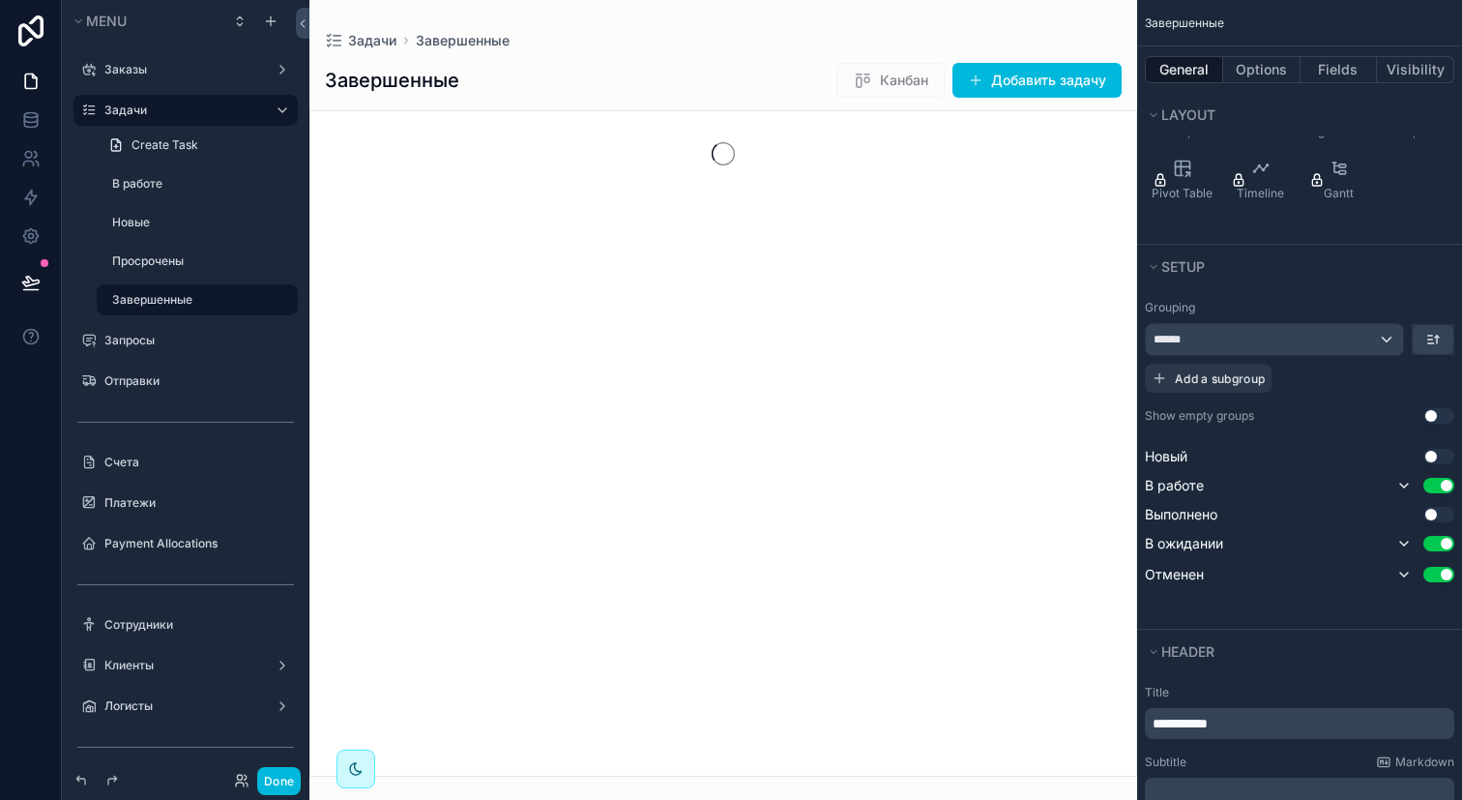
click at [1430, 480] on button "Use setting" at bounding box center [1438, 485] width 31 height 15
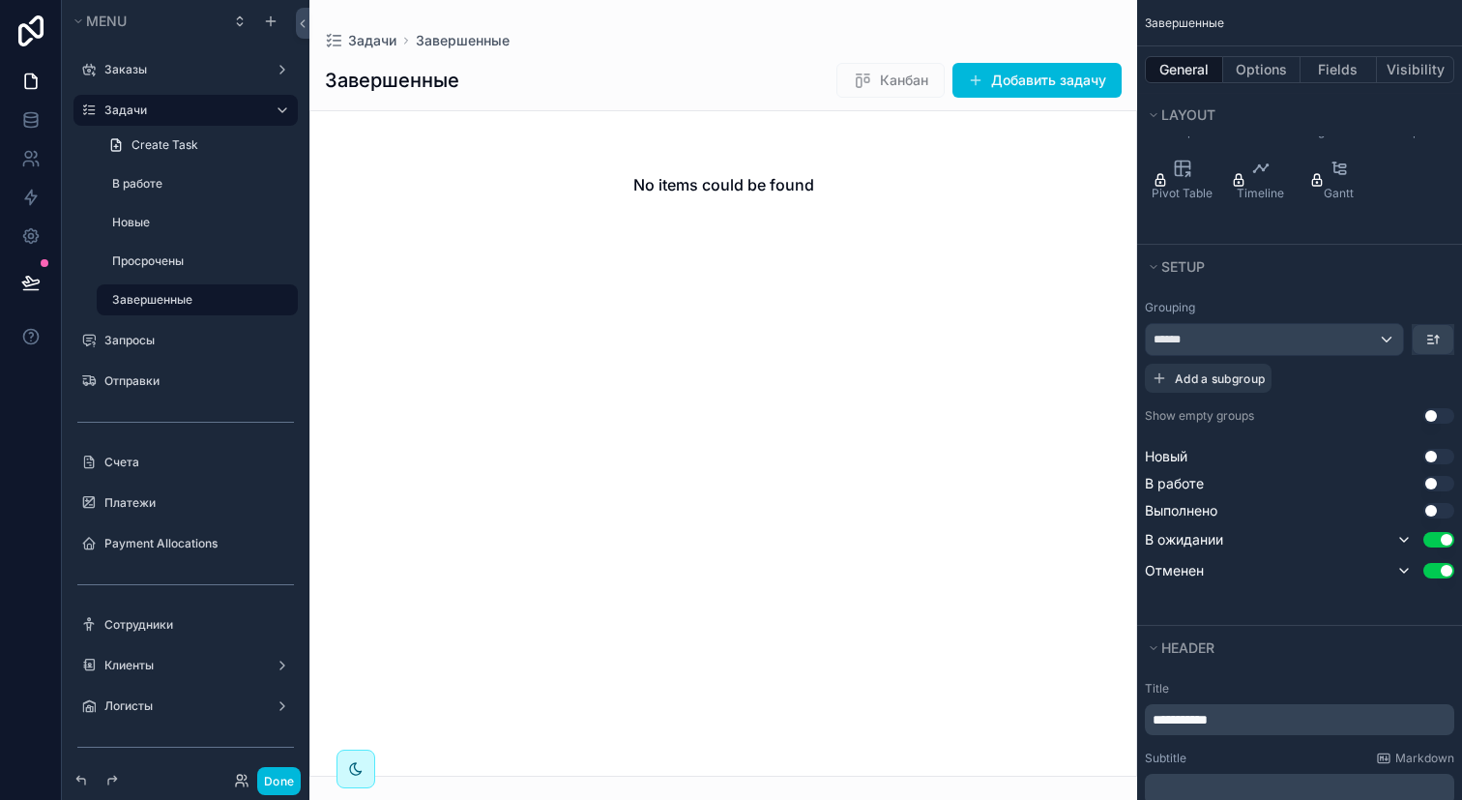
click at [1434, 519] on div "Выполнено Use setting" at bounding box center [1299, 510] width 309 height 19
click at [1434, 513] on button "Use setting" at bounding box center [1438, 510] width 31 height 15
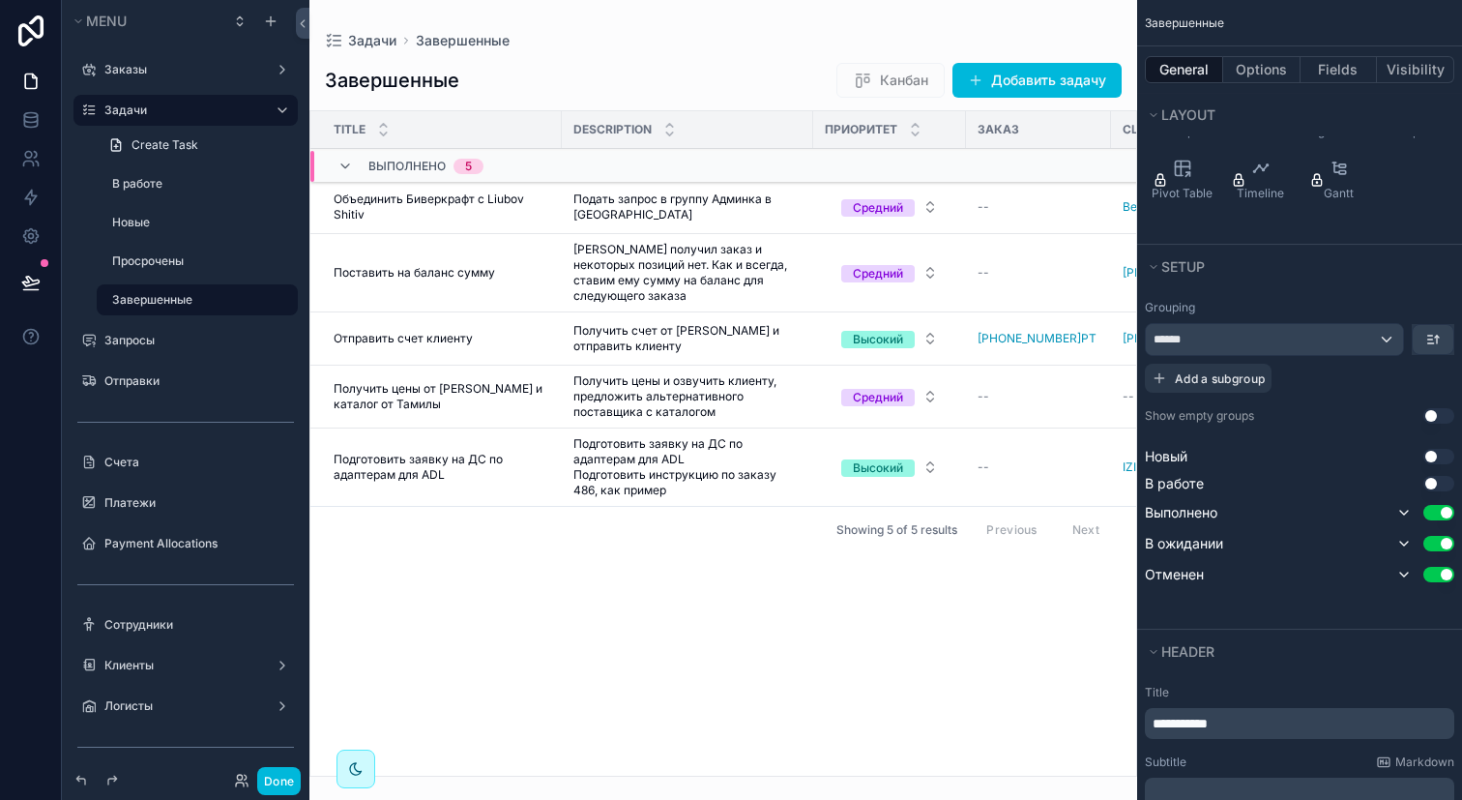
click at [1435, 545] on button "Use setting" at bounding box center [1438, 543] width 31 height 15
click at [1445, 516] on button "Use setting" at bounding box center [1438, 512] width 31 height 15
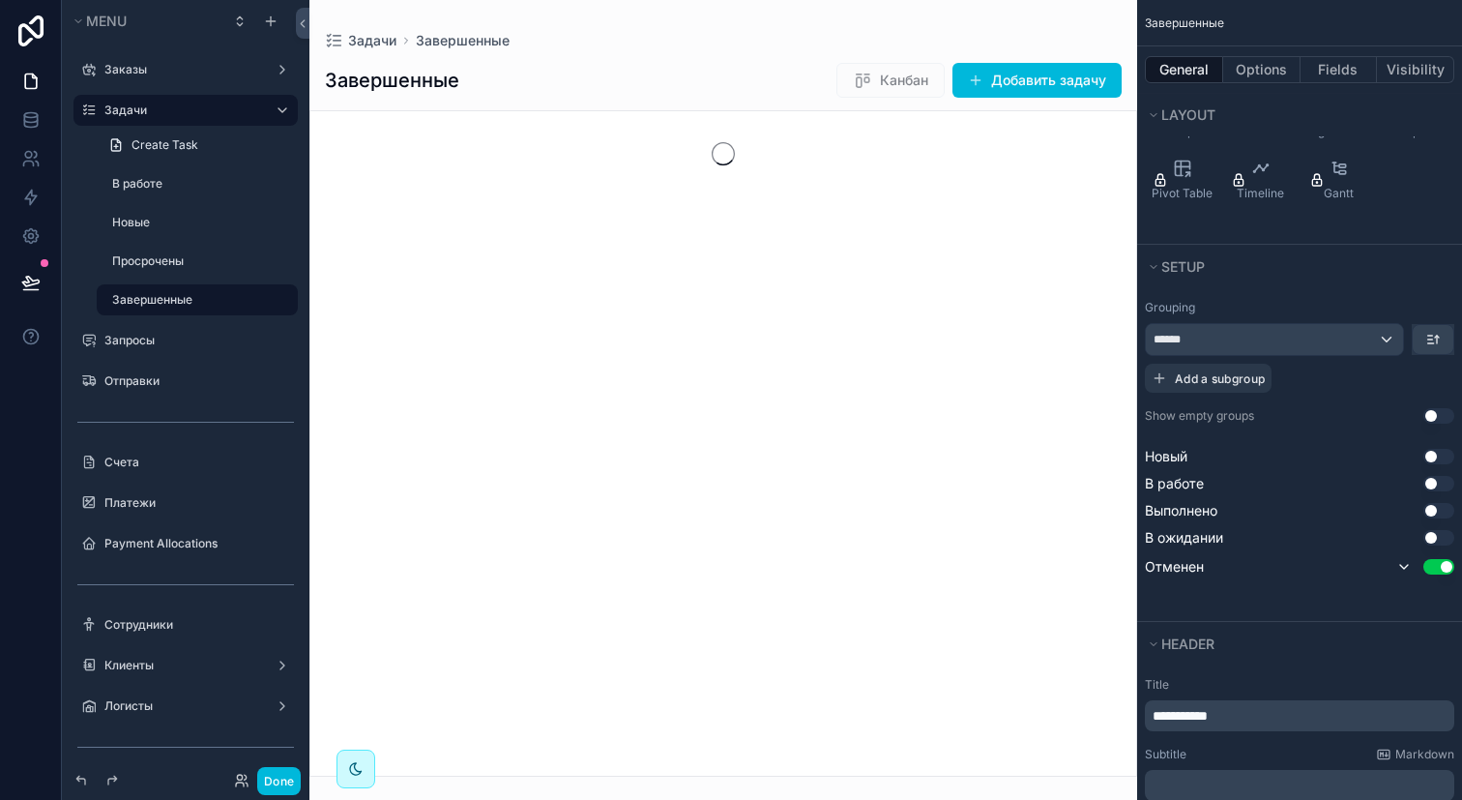
click at [1445, 516] on button "Use setting" at bounding box center [1438, 510] width 31 height 15
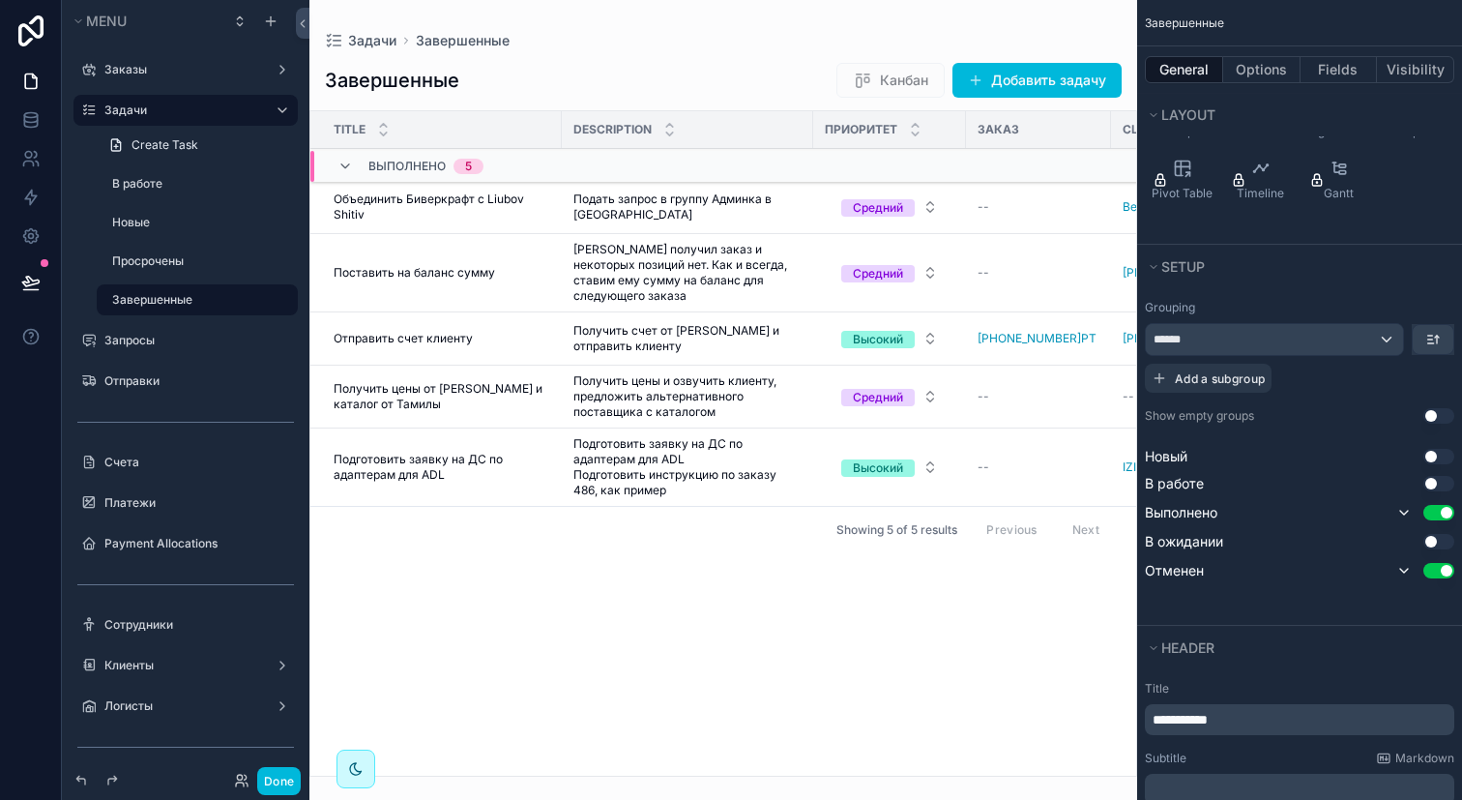
click at [1443, 566] on button "Use setting" at bounding box center [1438, 570] width 31 height 15
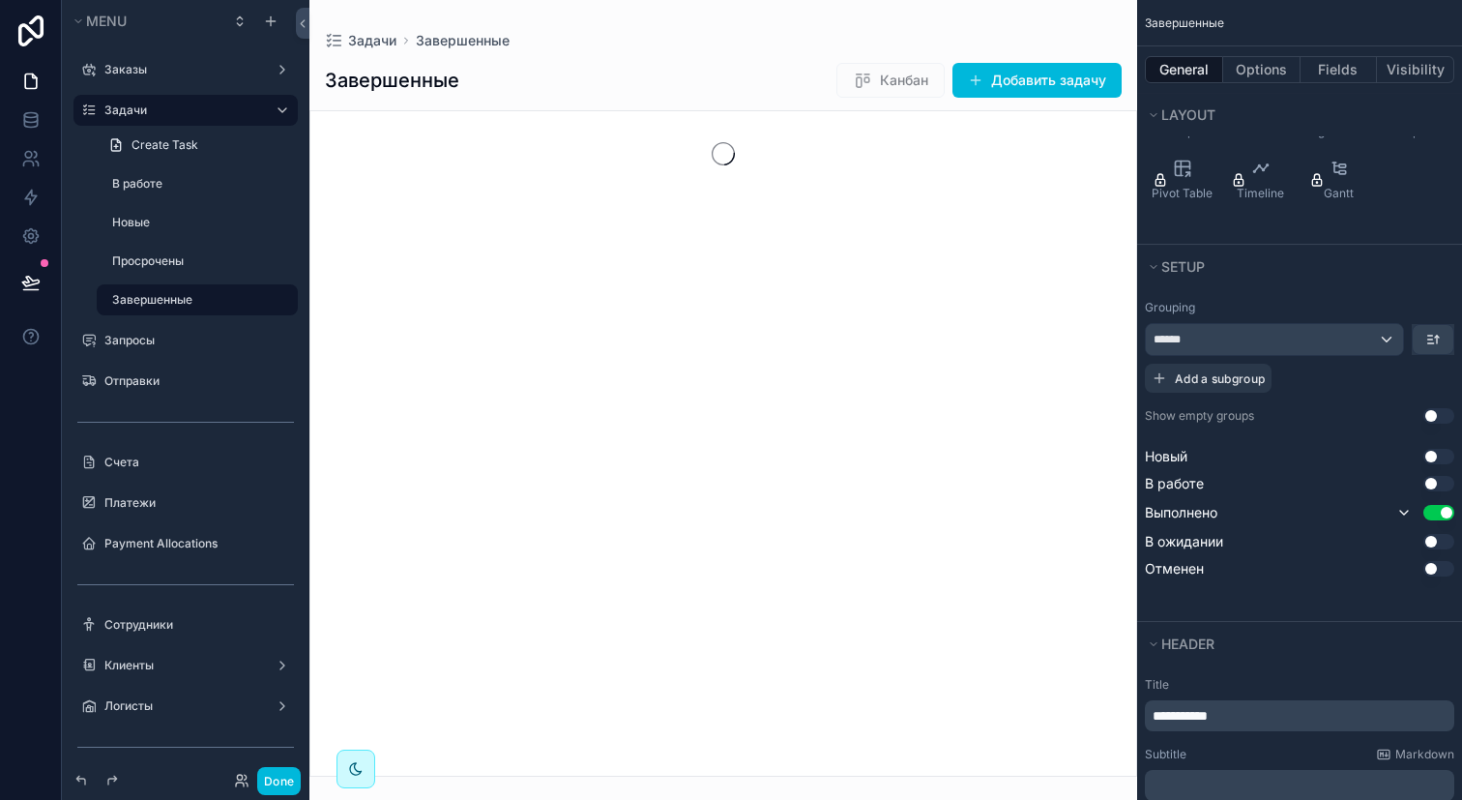
click at [1443, 566] on button "Use setting" at bounding box center [1438, 568] width 31 height 15
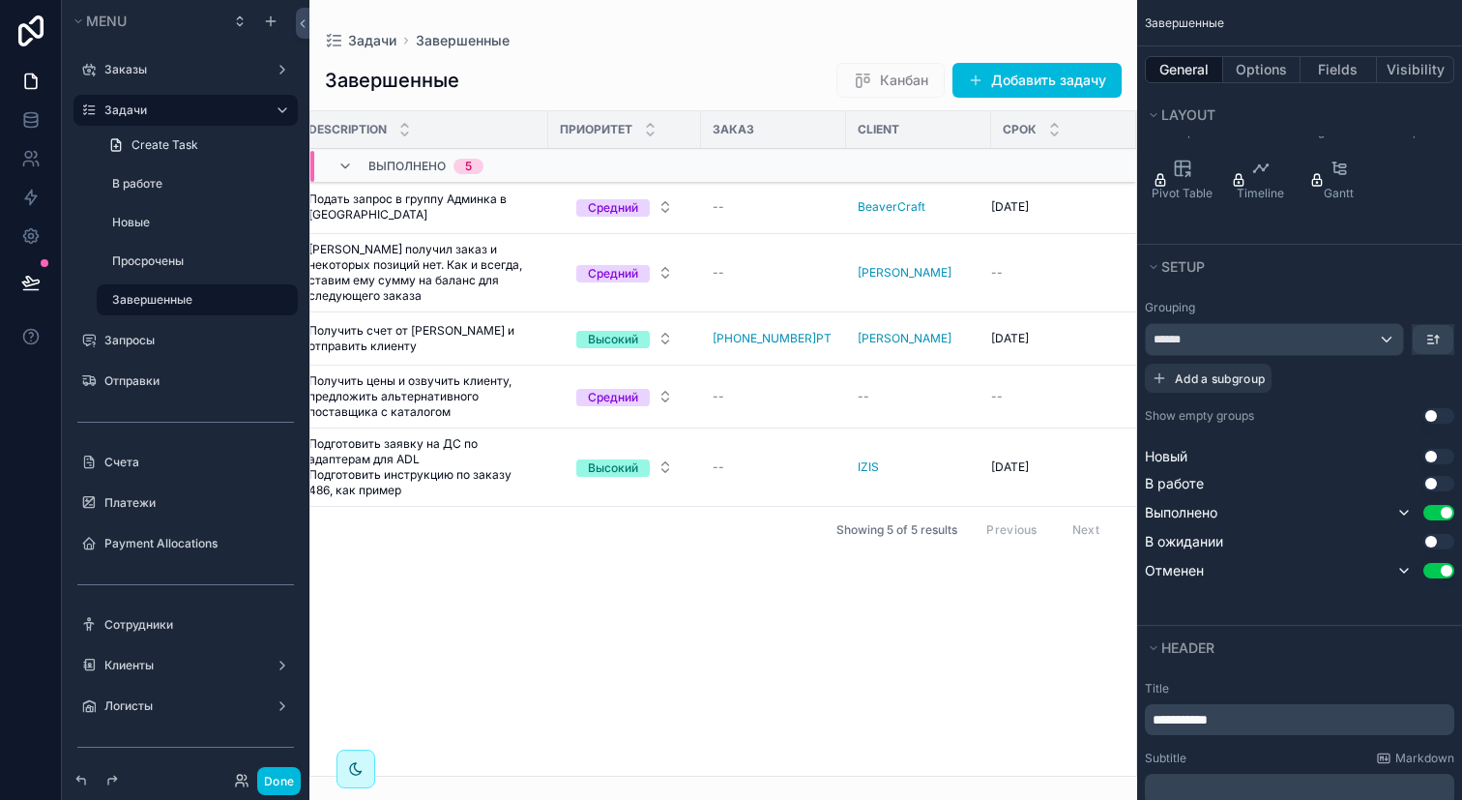
scroll to position [0, 0]
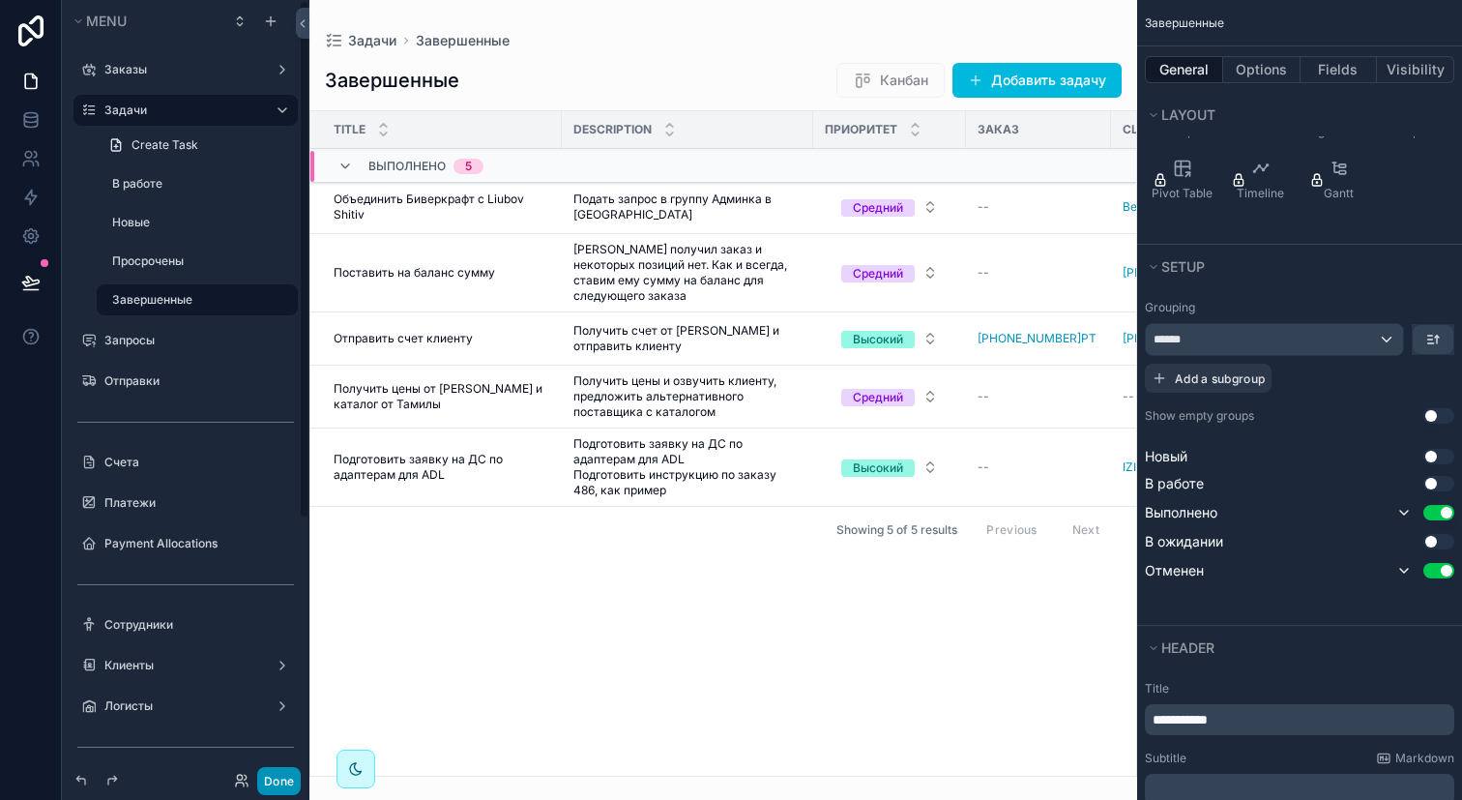
click at [278, 778] on button "Done" at bounding box center [279, 781] width 44 height 28
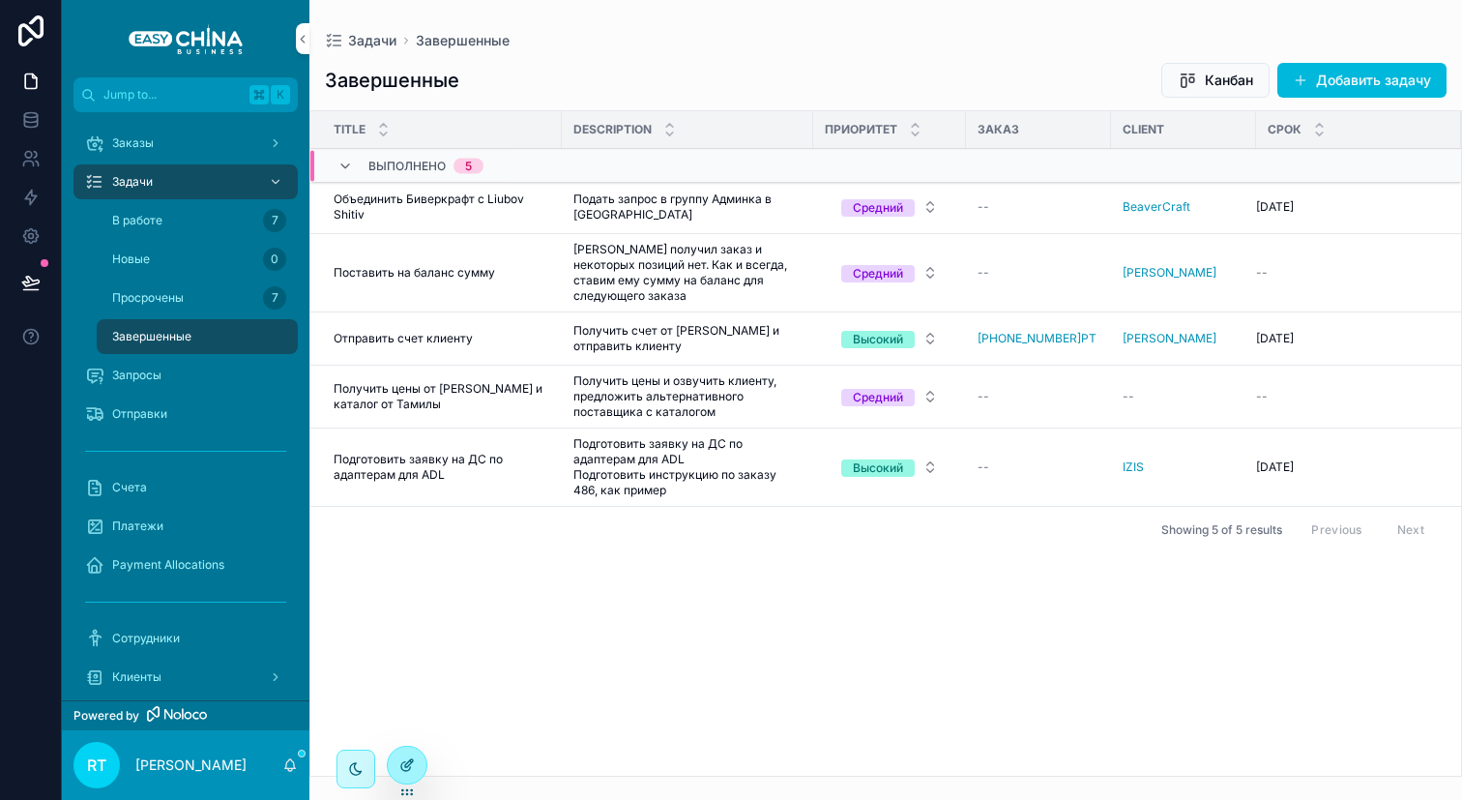
click at [400, 760] on icon at bounding box center [406, 764] width 15 height 15
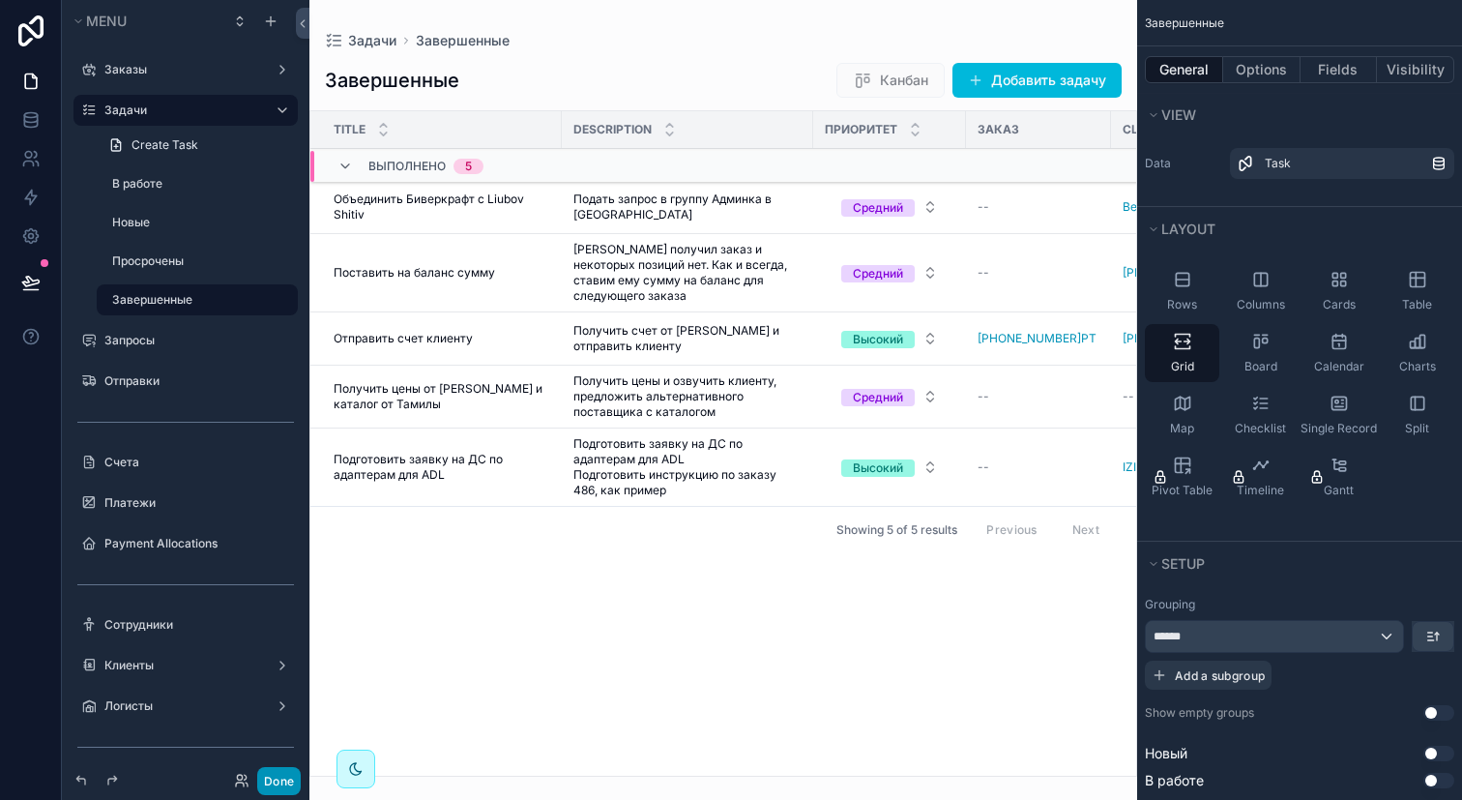
click at [265, 785] on button "Done" at bounding box center [279, 781] width 44 height 28
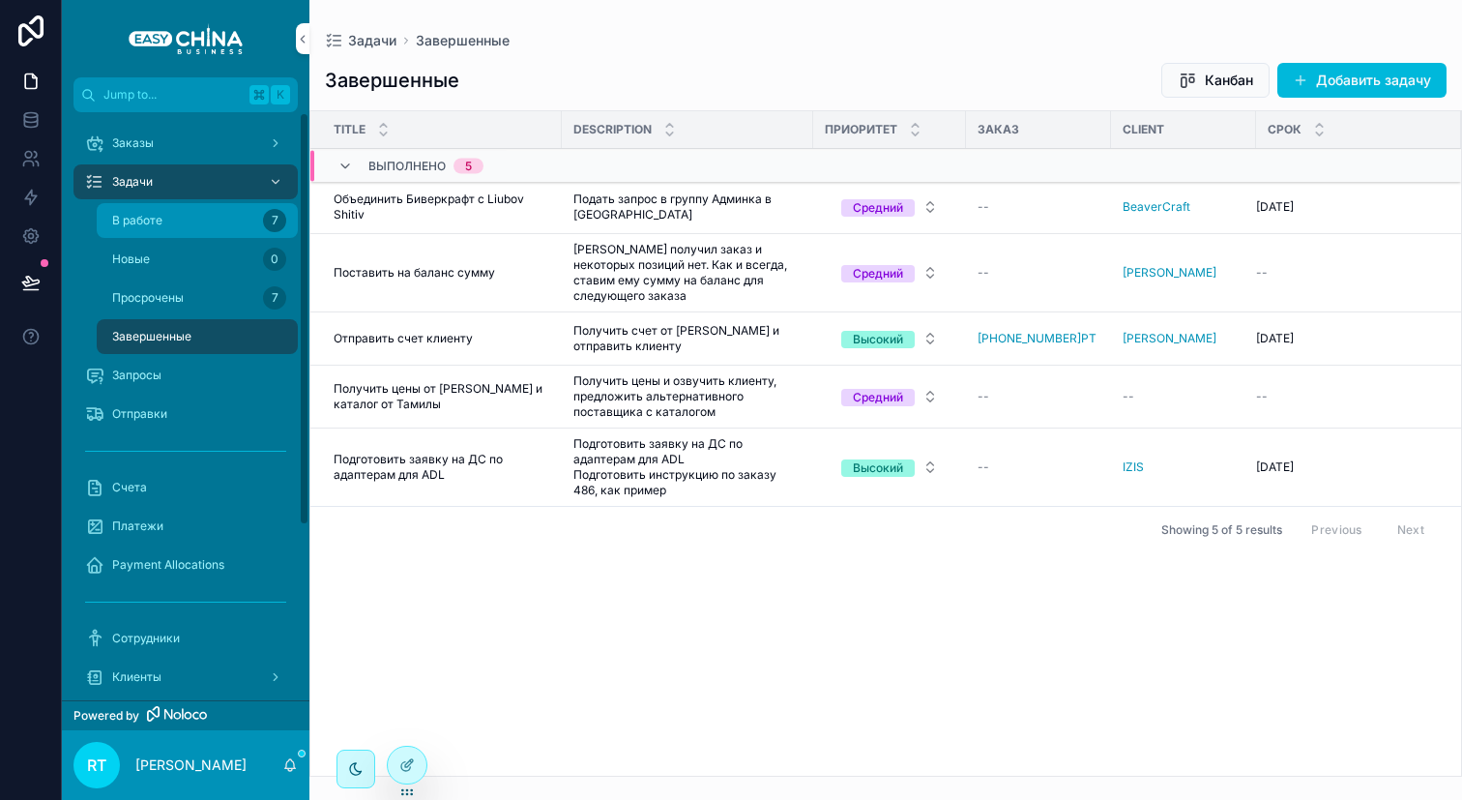
click at [195, 219] on div "В работе 7" at bounding box center [197, 220] width 178 height 31
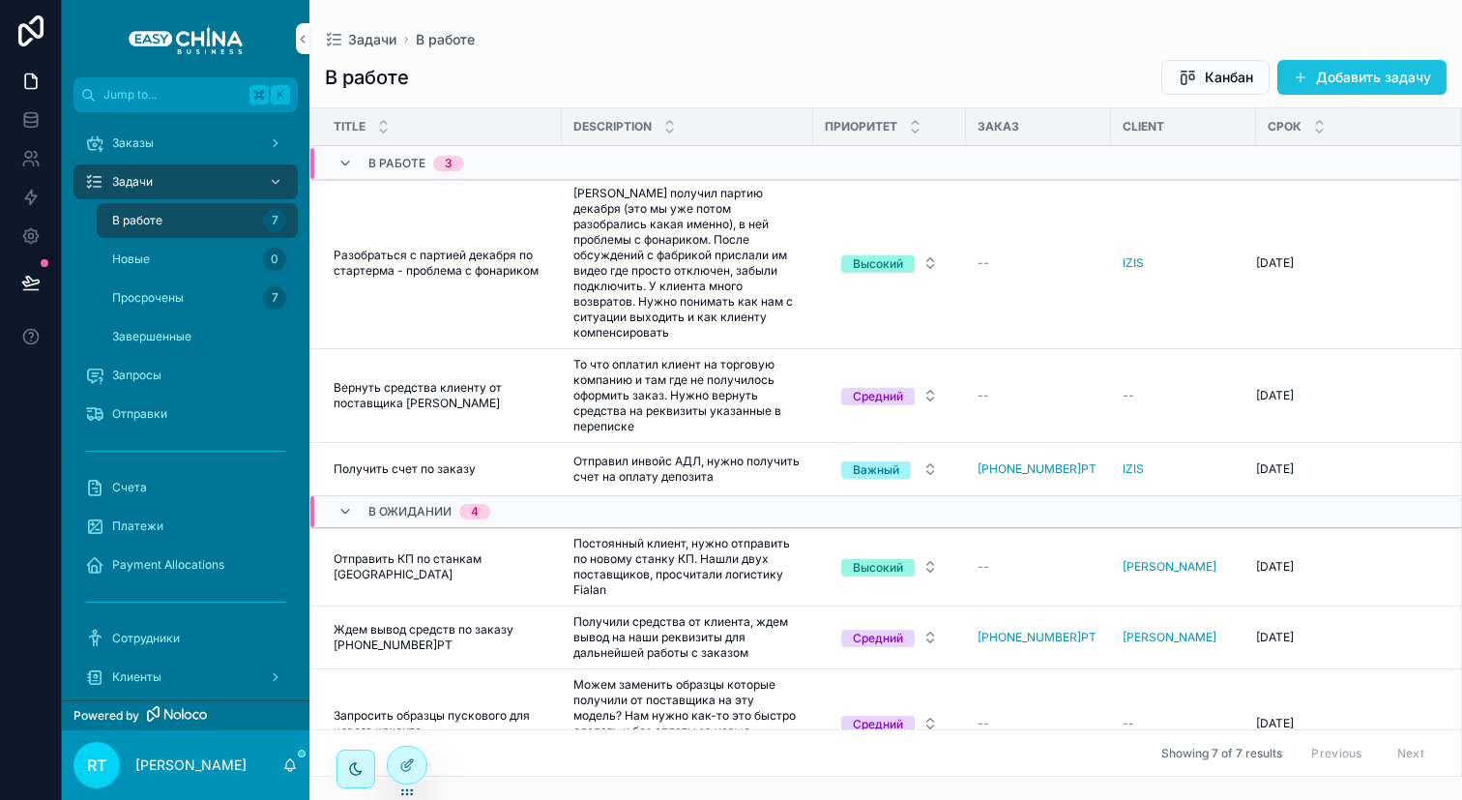
click at [1314, 78] on button "Добавить задачу" at bounding box center [1361, 77] width 169 height 35
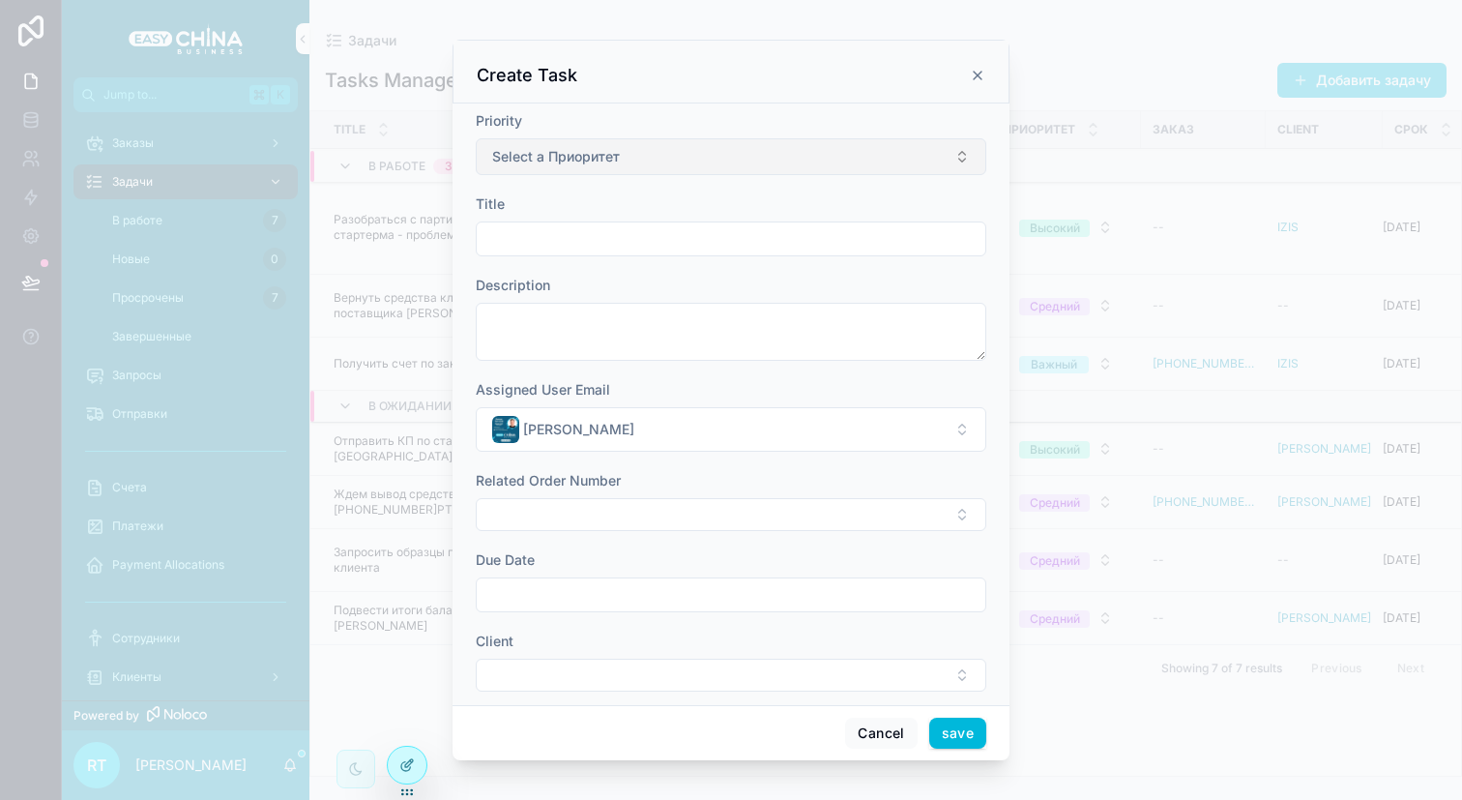
click at [631, 166] on button "Select a Приоритет" at bounding box center [731, 156] width 510 height 37
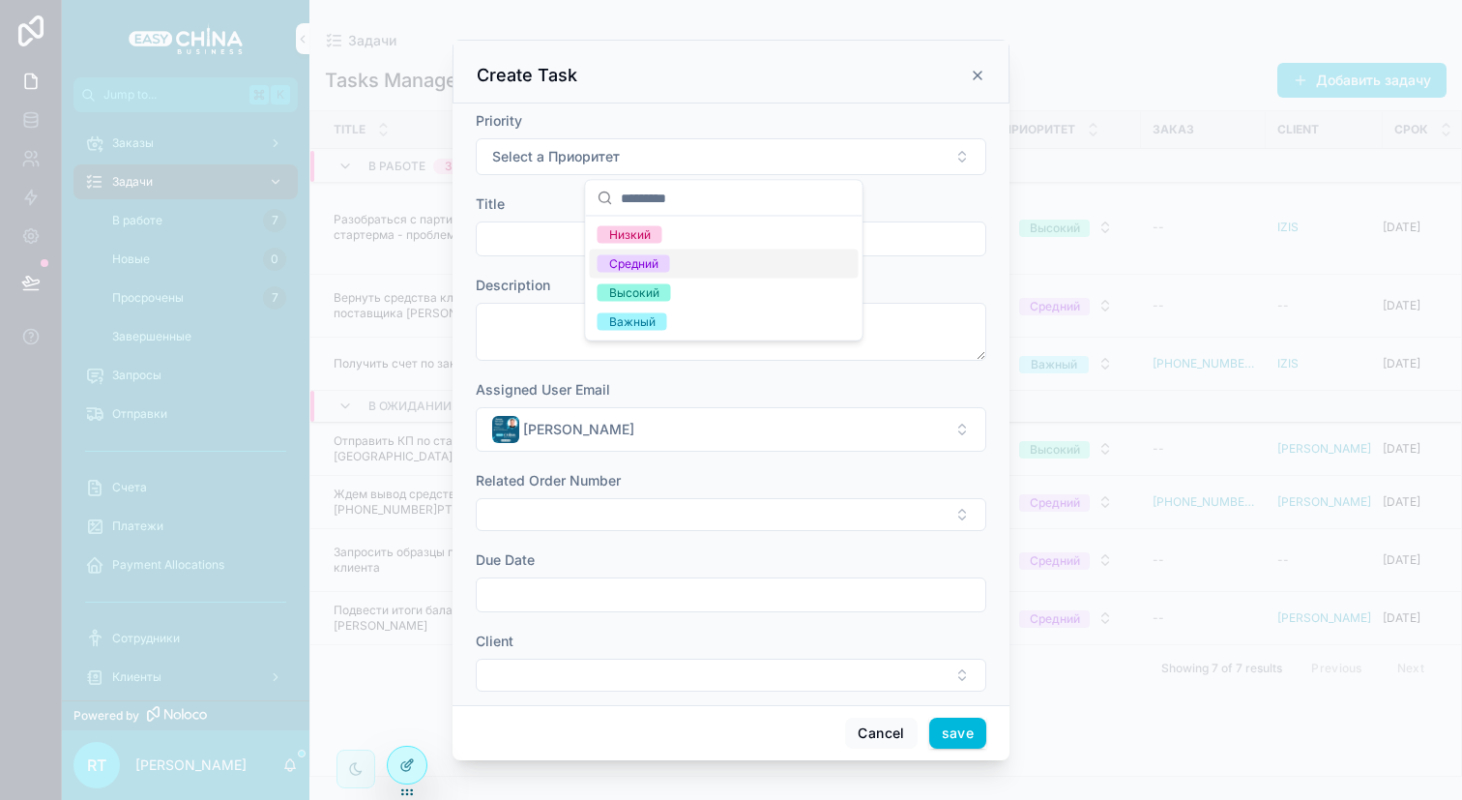
click at [674, 268] on div "Средний" at bounding box center [724, 263] width 269 height 29
click at [584, 239] on input "scrollable content" at bounding box center [731, 238] width 509 height 27
type input "**********"
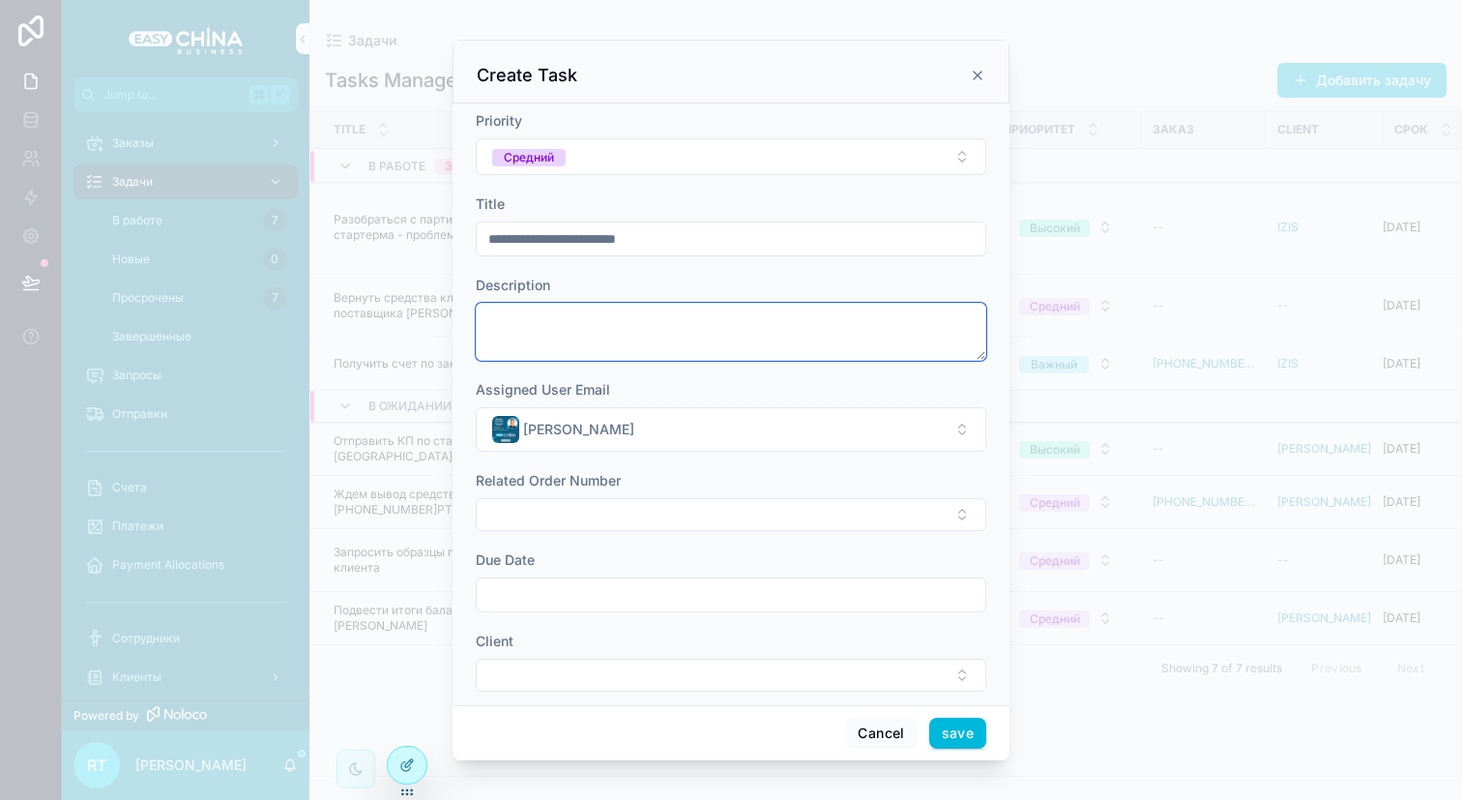
click at [621, 316] on textarea "scrollable content" at bounding box center [731, 332] width 510 height 58
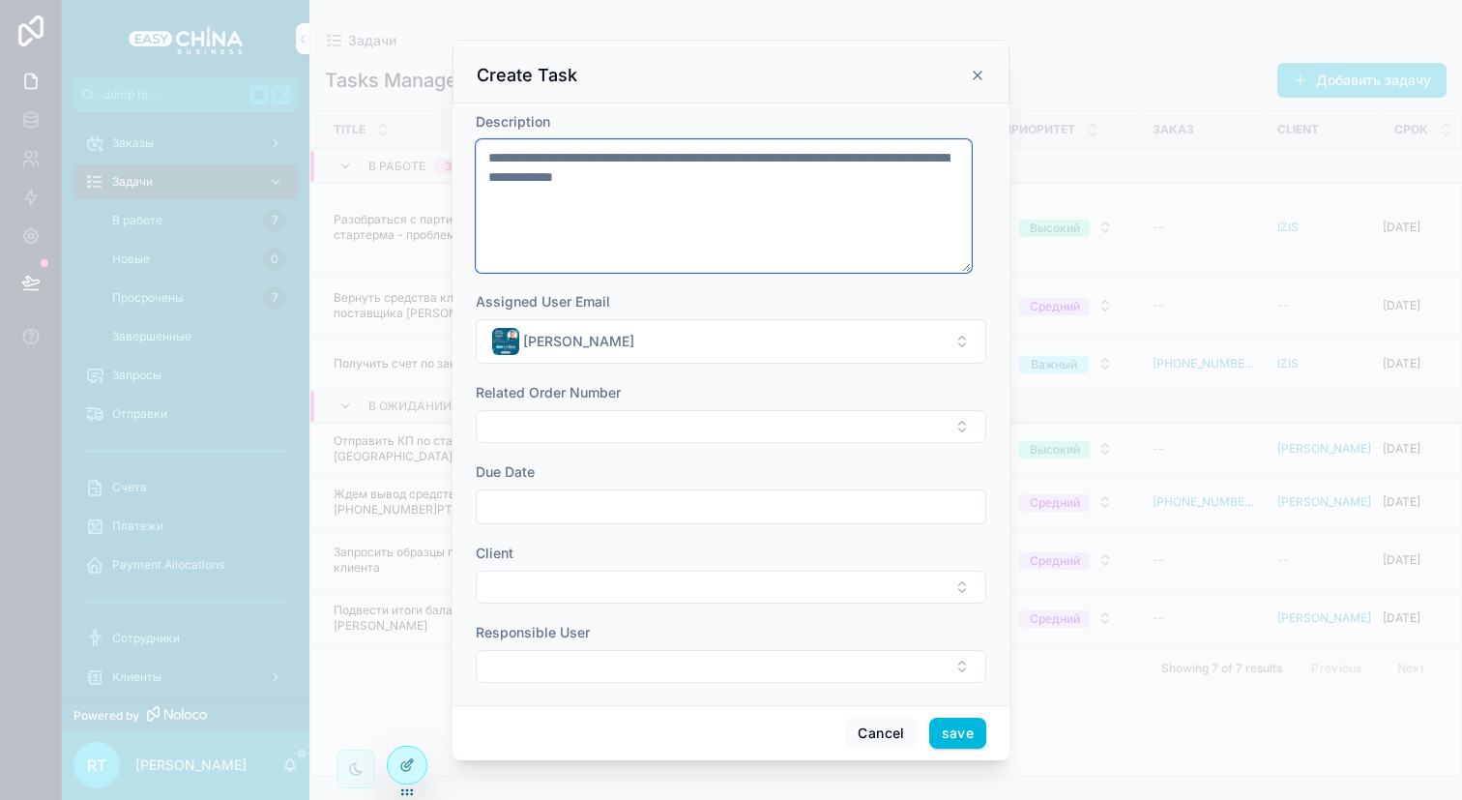
scroll to position [176, 0]
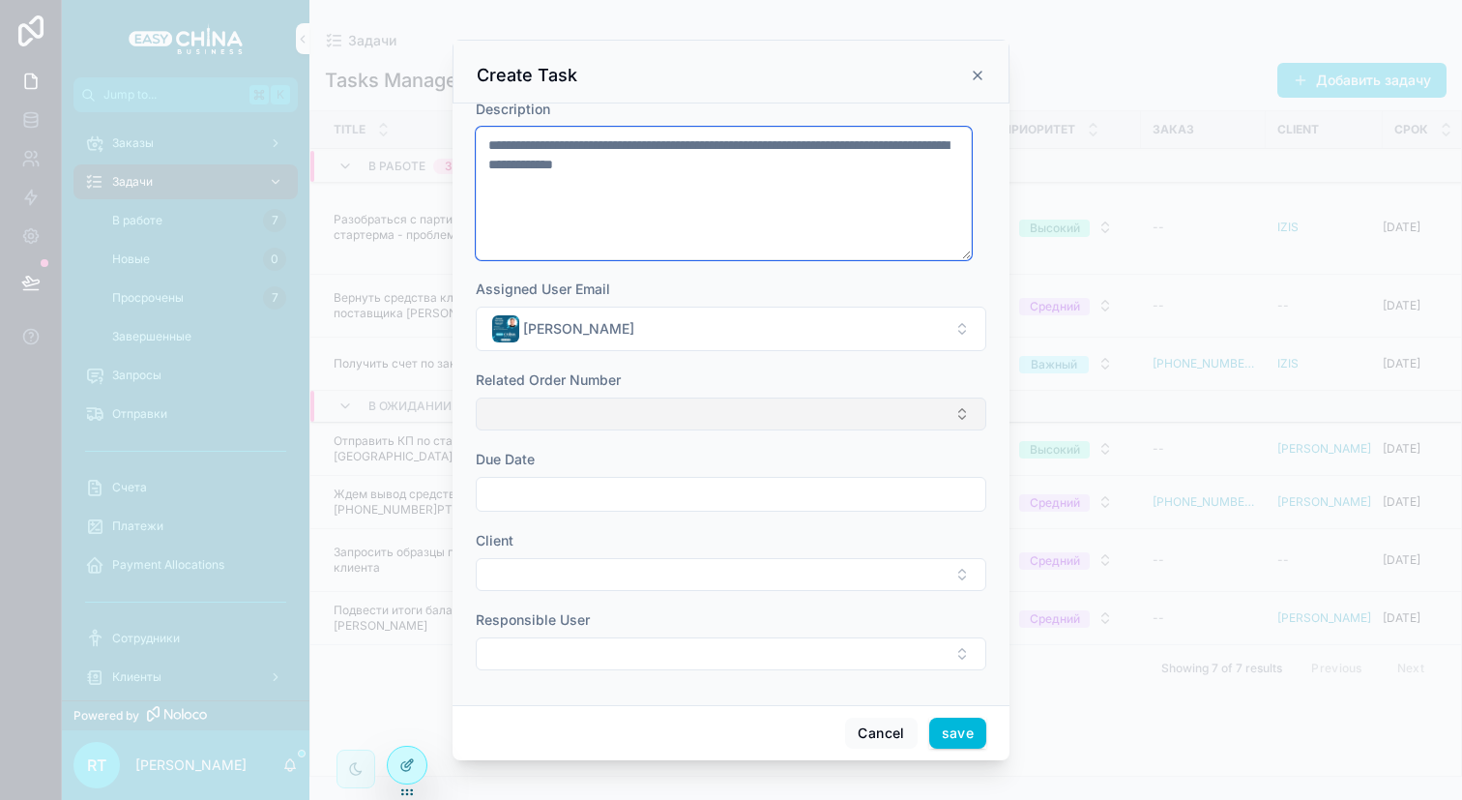
type textarea "**********"
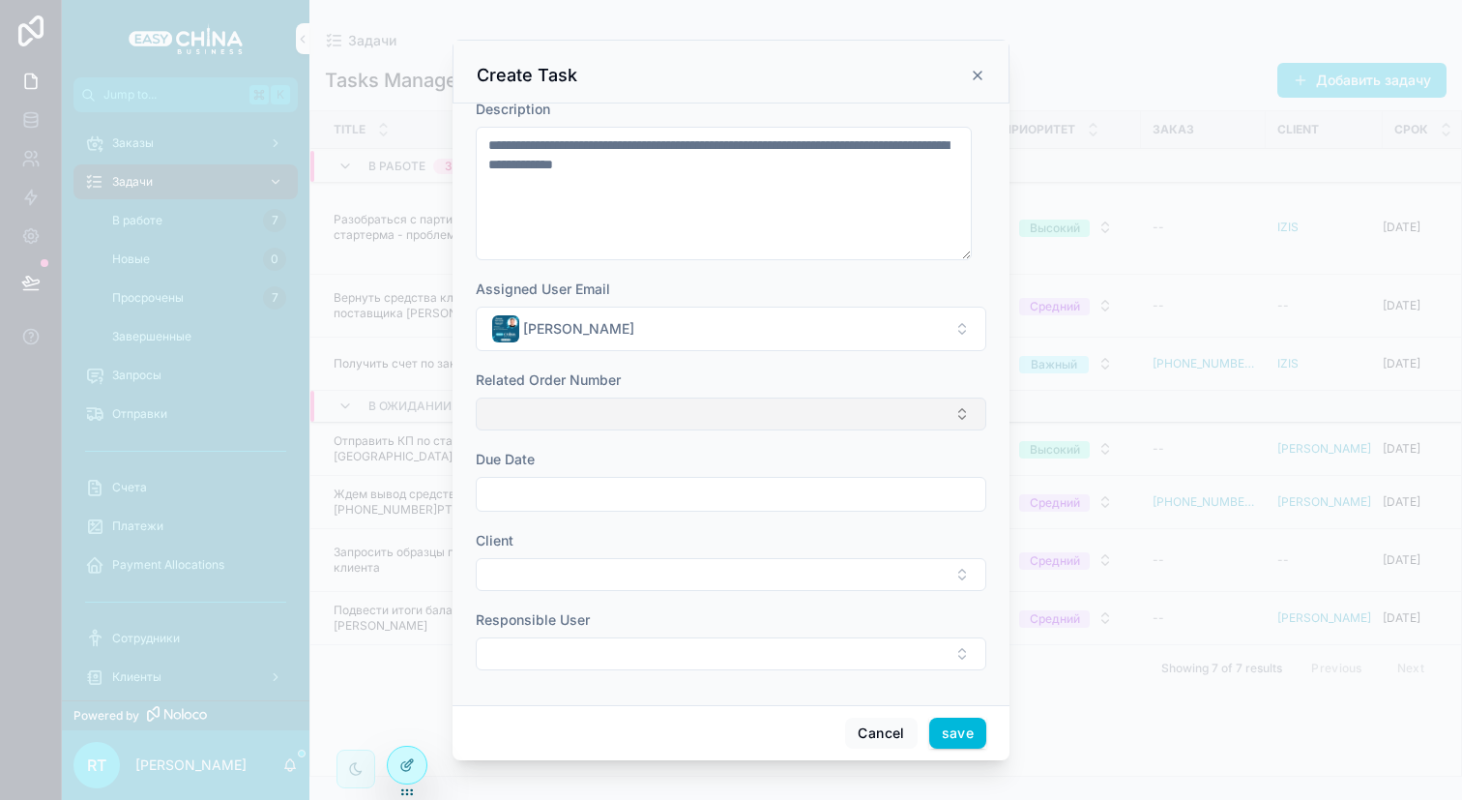
click at [682, 398] on button "Select Button" at bounding box center [731, 413] width 510 height 33
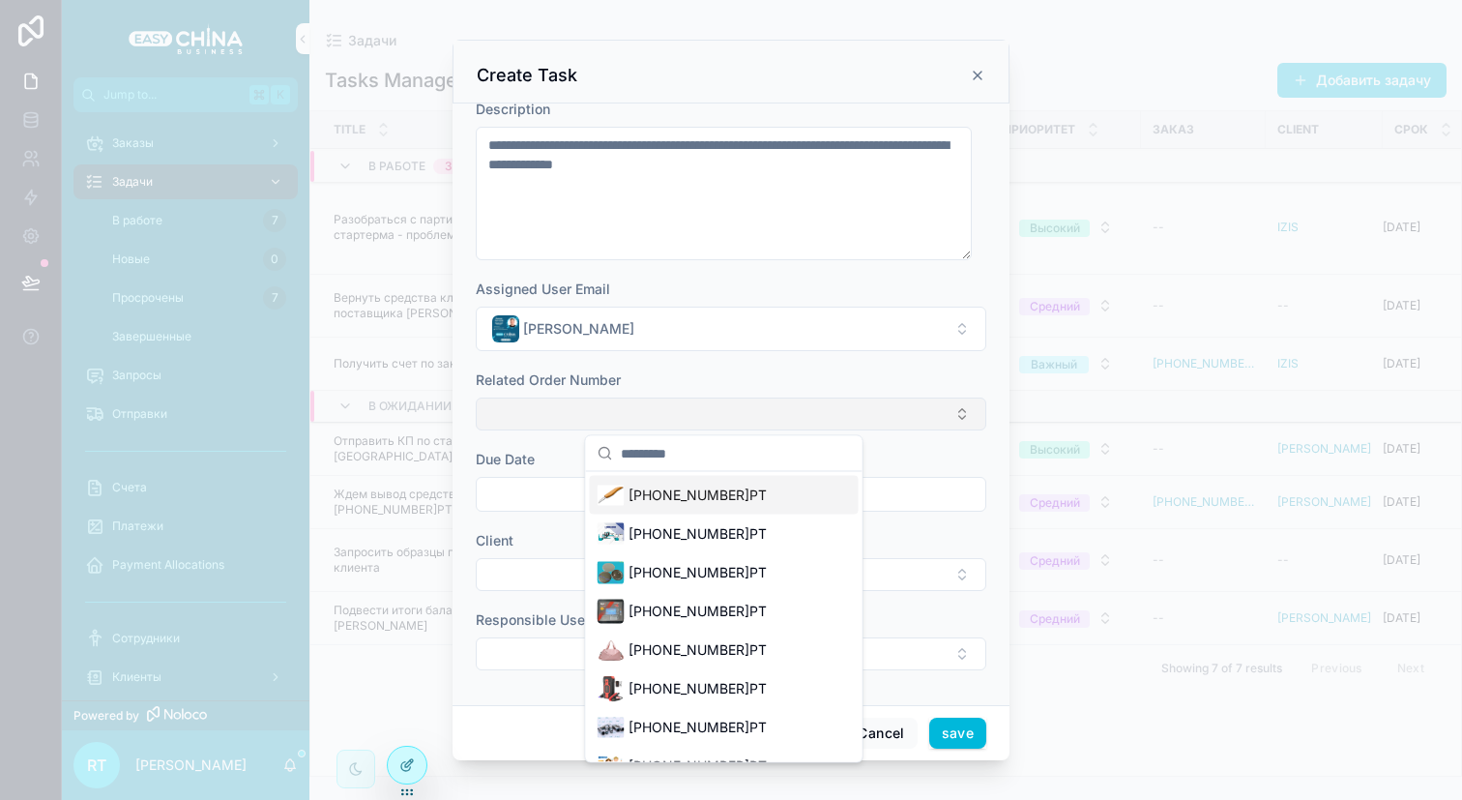
click at [665, 403] on button "Select Button" at bounding box center [731, 413] width 510 height 33
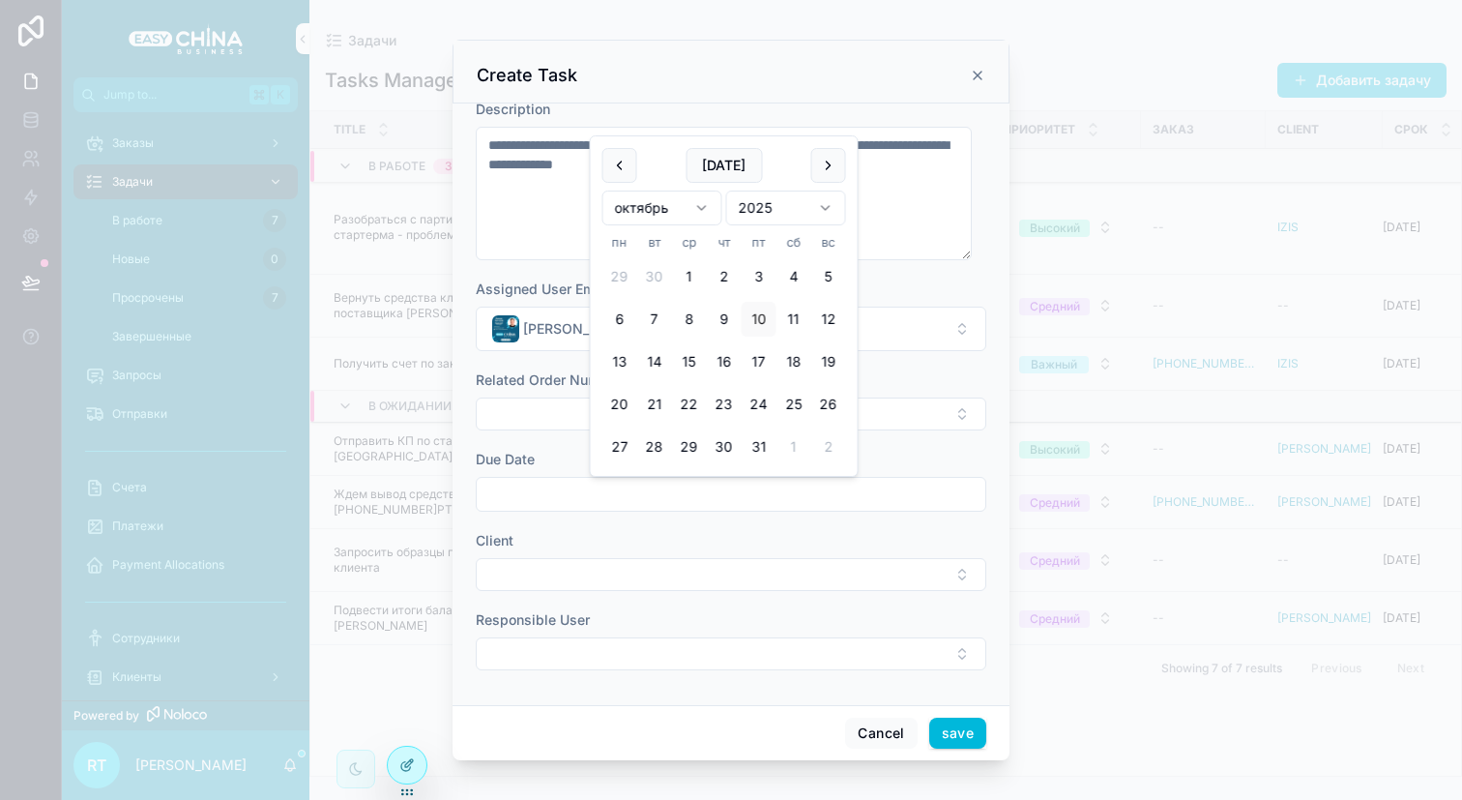
click at [565, 487] on input "scrollable content" at bounding box center [731, 494] width 509 height 27
click at [649, 356] on button "14" at bounding box center [654, 361] width 35 height 35
type input "**********"
click at [546, 454] on div "Due Date" at bounding box center [731, 459] width 510 height 19
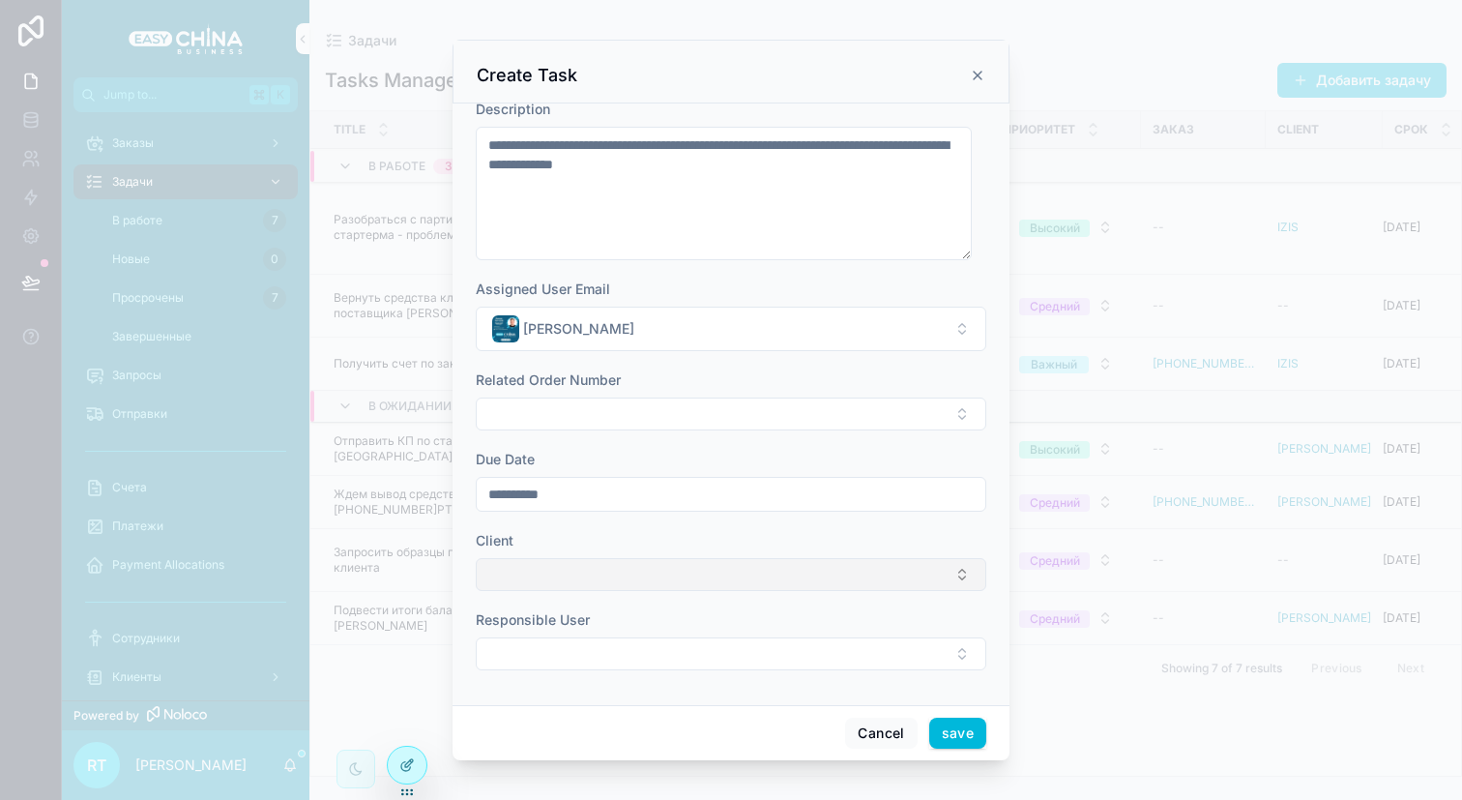
click at [603, 577] on button "Select Button" at bounding box center [731, 574] width 510 height 33
type input "*"
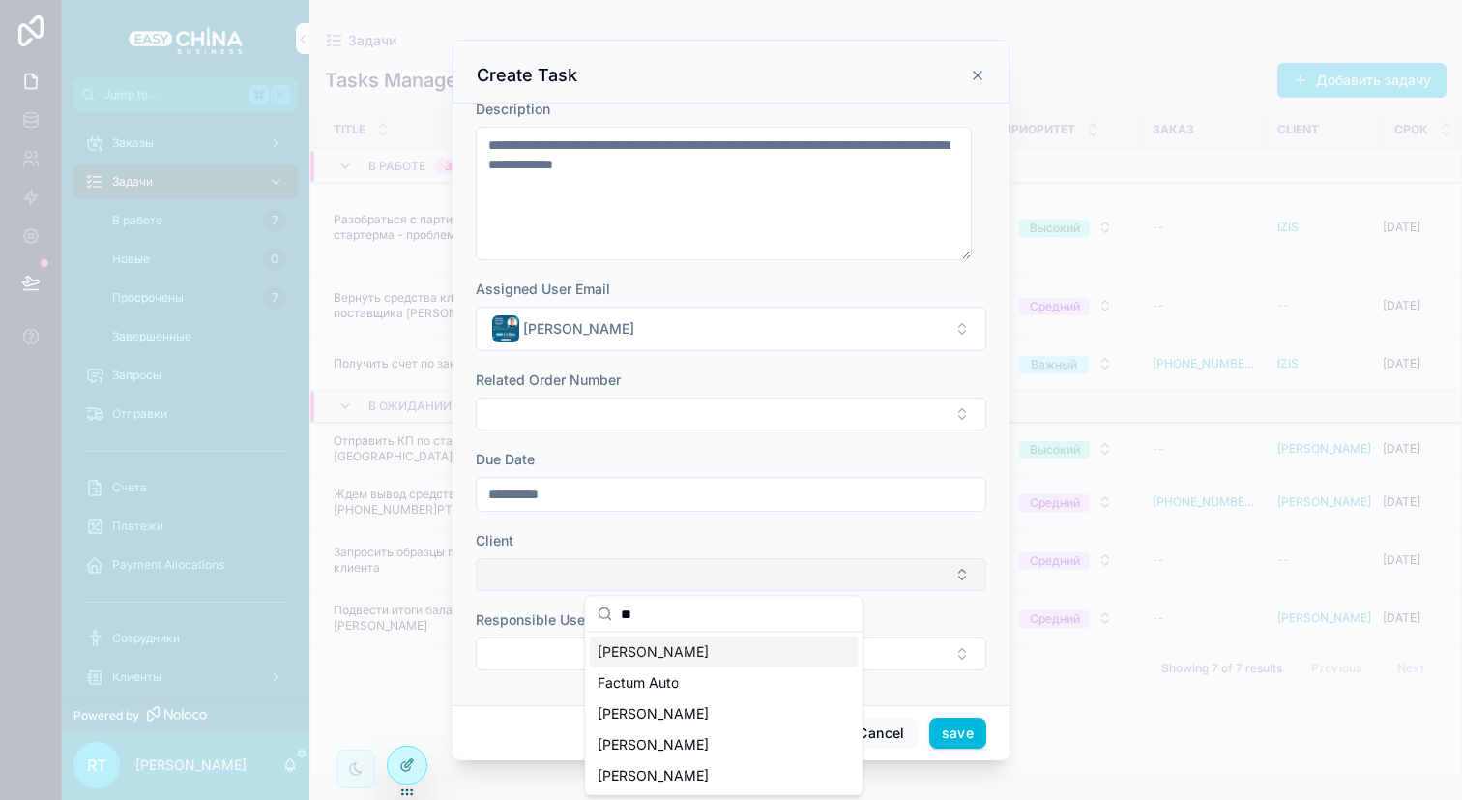
type input "*"
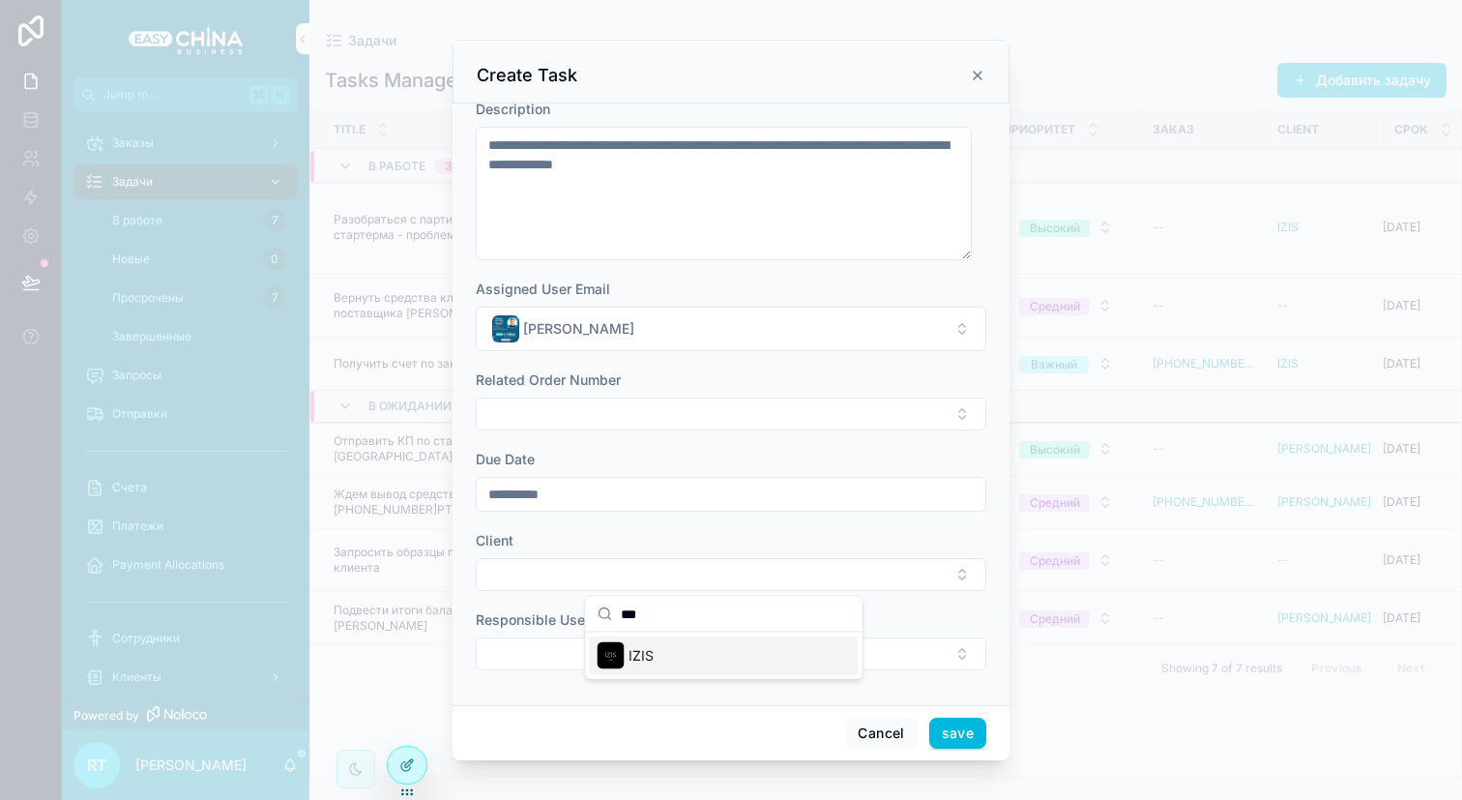
type input "***"
click at [656, 655] on div "IZIS" at bounding box center [724, 655] width 269 height 39
click at [632, 660] on button "Select Button" at bounding box center [731, 665] width 510 height 33
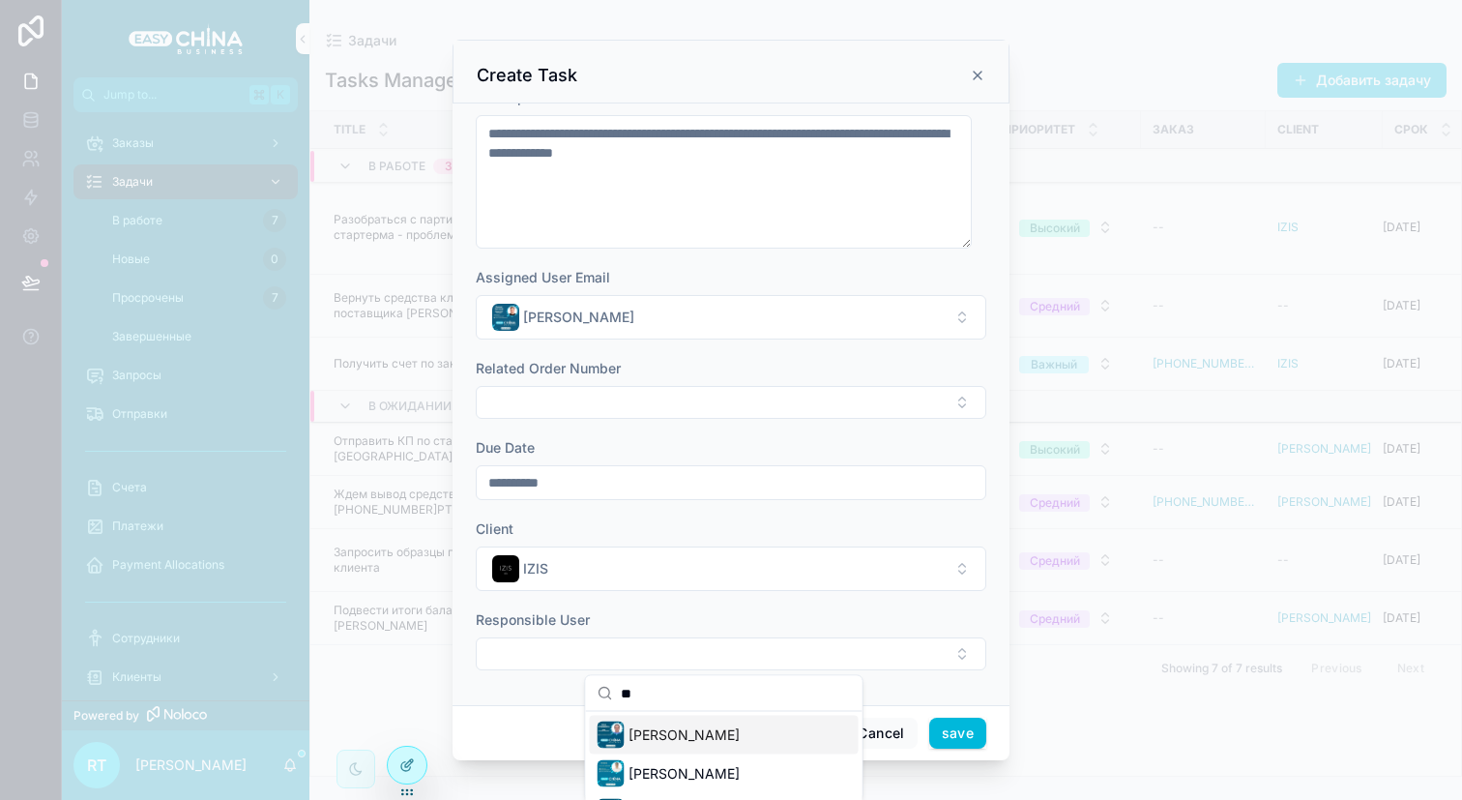
type input "*"
click at [685, 695] on input "****" at bounding box center [736, 693] width 230 height 35
type input "****"
click at [685, 737] on span "[PERSON_NAME]" at bounding box center [683, 734] width 111 height 19
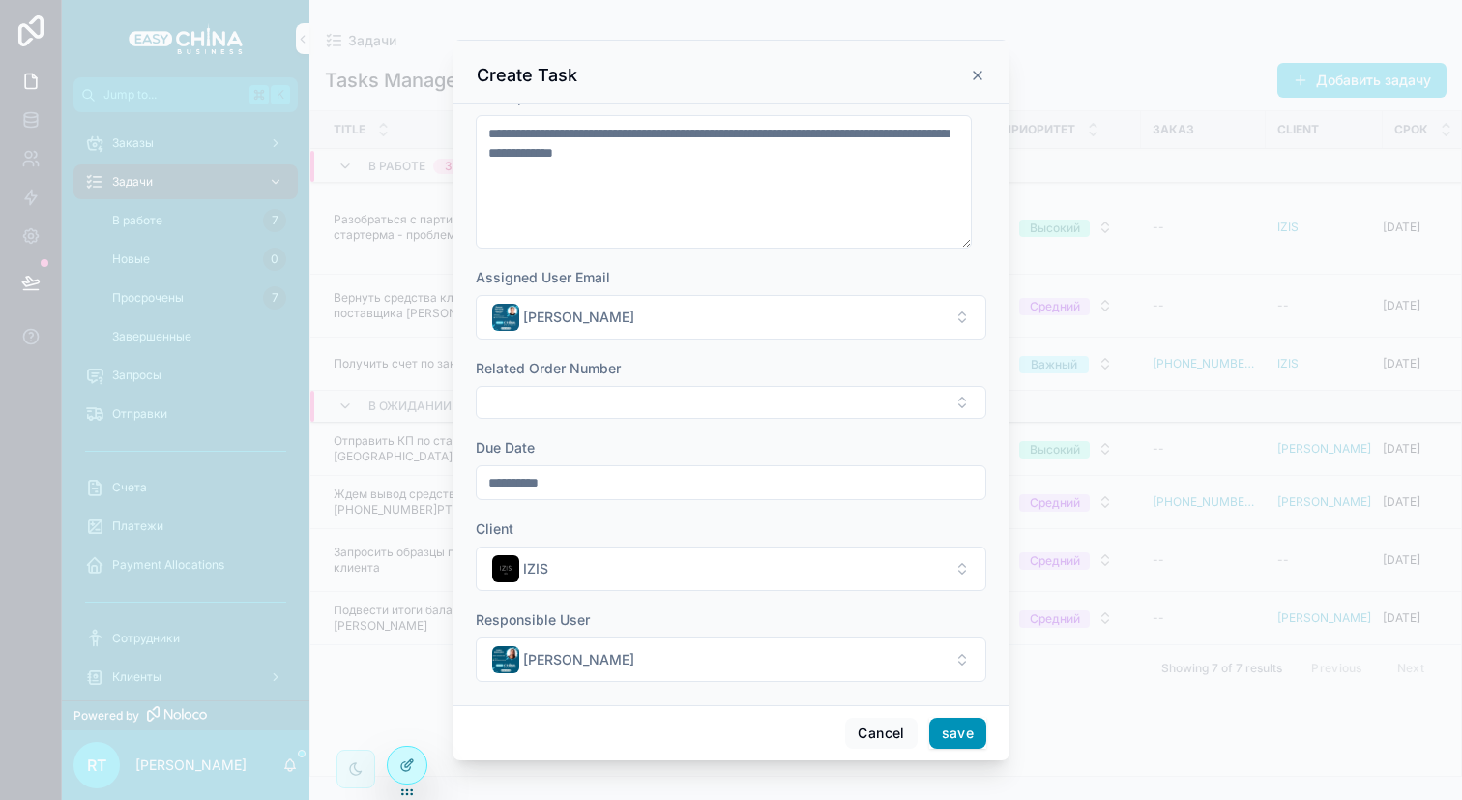
click at [964, 732] on button "save" at bounding box center [957, 732] width 57 height 31
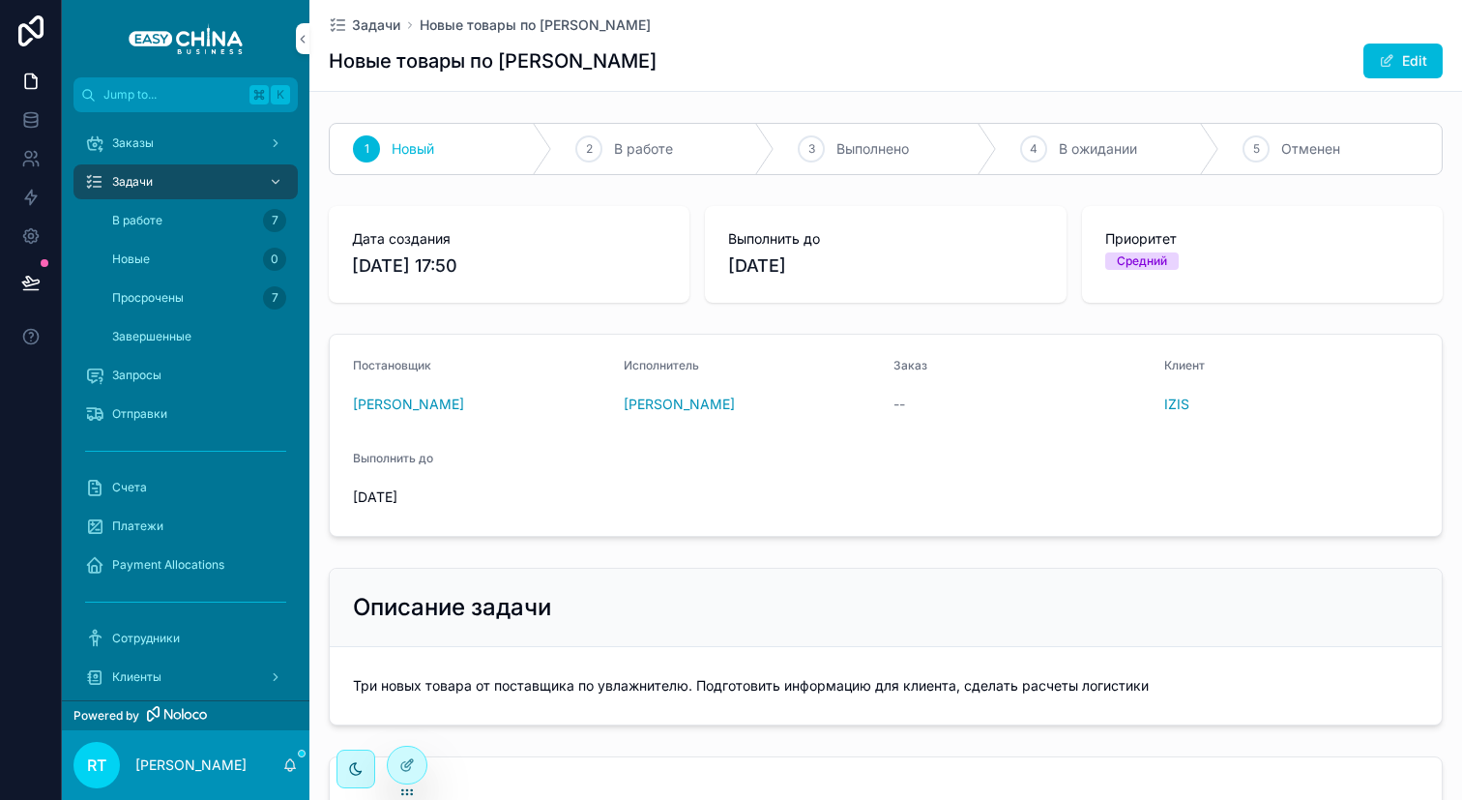
click at [357, 37] on div "Задачи Новые товары по [PERSON_NAME] Новые товары по [PERSON_NAME] Edit" at bounding box center [886, 45] width 1114 height 91
click at [361, 25] on span "Задачи" at bounding box center [376, 24] width 48 height 19
